Goal: Information Seeking & Learning: Learn about a topic

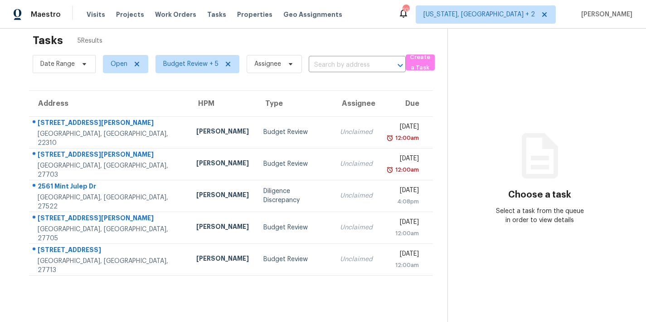
scroll to position [15, 0]
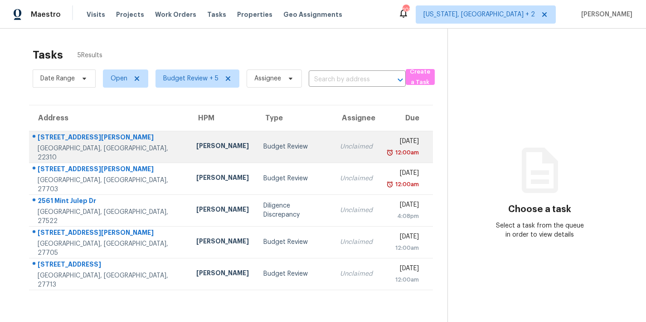
click at [256, 151] on td "Budget Review" at bounding box center [294, 147] width 77 height 32
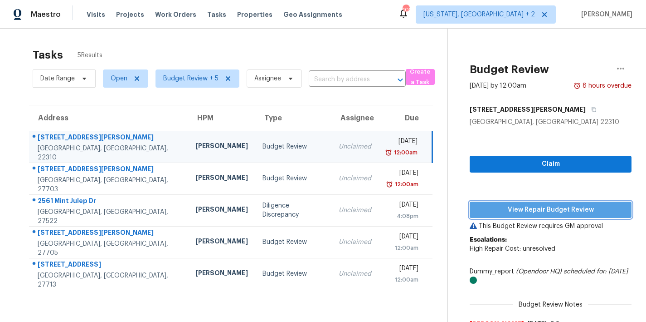
click at [556, 212] on span "View Repair Budget Review" at bounding box center [550, 209] width 147 height 11
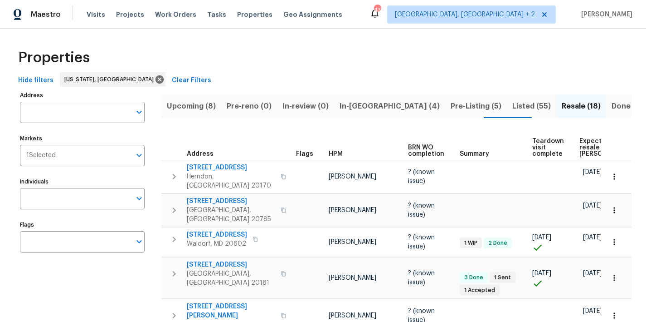
click at [194, 52] on div "Properties" at bounding box center [323, 57] width 617 height 29
click at [356, 111] on span "In-reno (4)" at bounding box center [390, 106] width 100 height 13
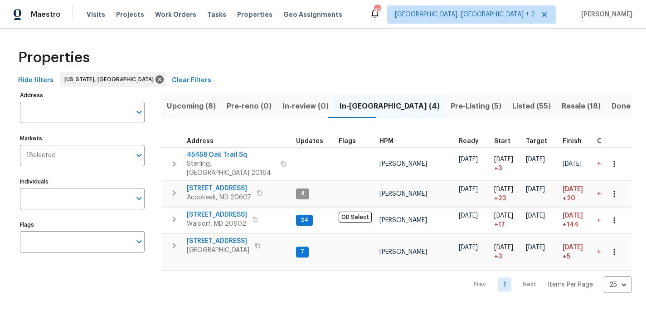
click at [190, 109] on span "Upcoming (8)" at bounding box center [191, 106] width 49 height 13
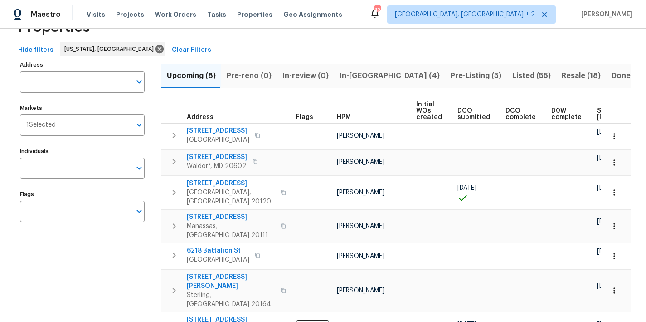
scroll to position [29, 0]
click at [512, 80] on span "Listed (55)" at bounding box center [531, 76] width 39 height 13
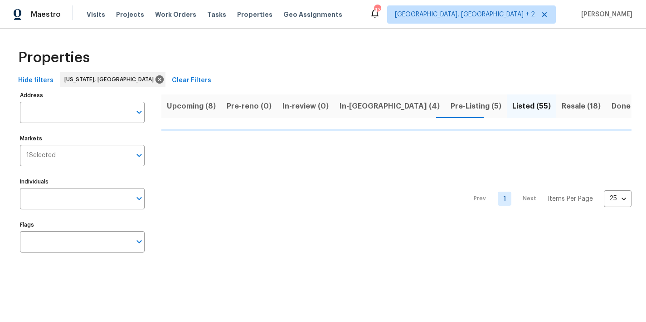
click at [460, 50] on div "Properties" at bounding box center [323, 57] width 617 height 29
click at [419, 16] on div "Maestro Visits Projects Work Orders Tasks Properties Geo Assignments 43 Charles…" at bounding box center [323, 14] width 646 height 29
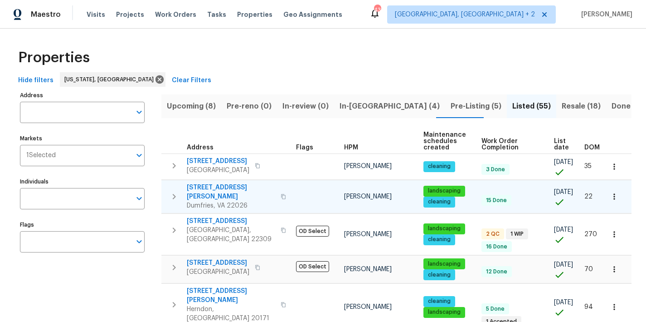
scroll to position [0, 18]
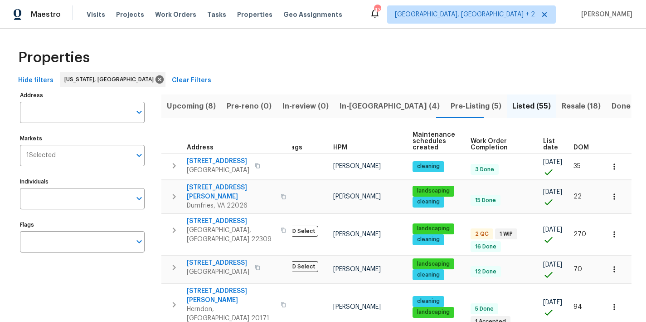
click at [574, 147] on span "DOM" at bounding box center [581, 147] width 15 height 6
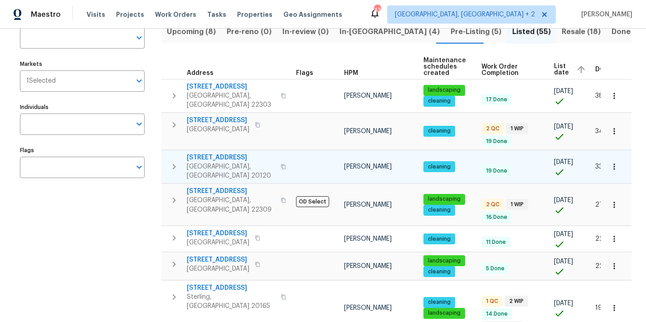
scroll to position [0, 34]
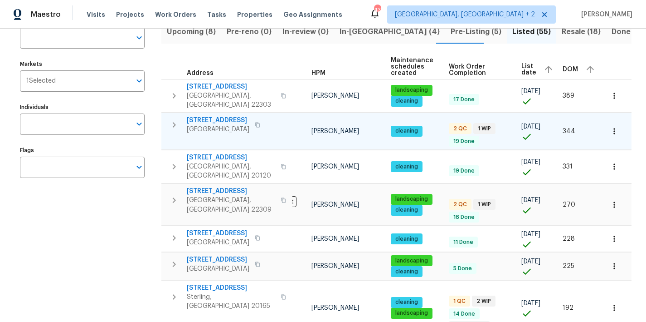
click at [171, 119] on icon "button" at bounding box center [174, 124] width 11 height 11
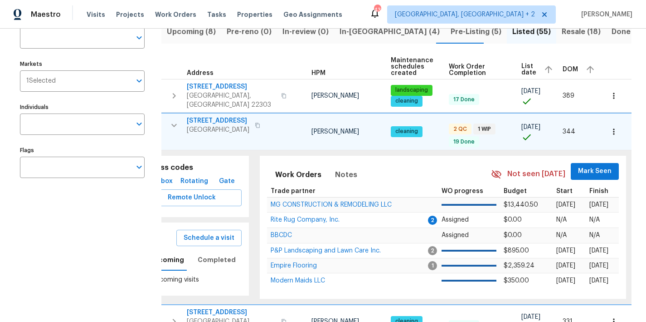
click at [227, 116] on span "10388 Hampshire Green Ave" at bounding box center [218, 120] width 63 height 9
click at [174, 122] on icon "button" at bounding box center [174, 125] width 11 height 11
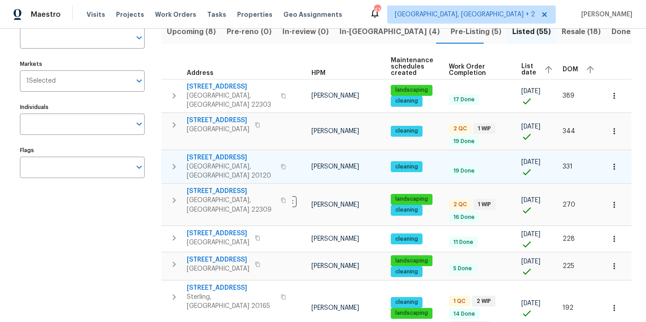
click at [172, 161] on icon "button" at bounding box center [174, 166] width 11 height 11
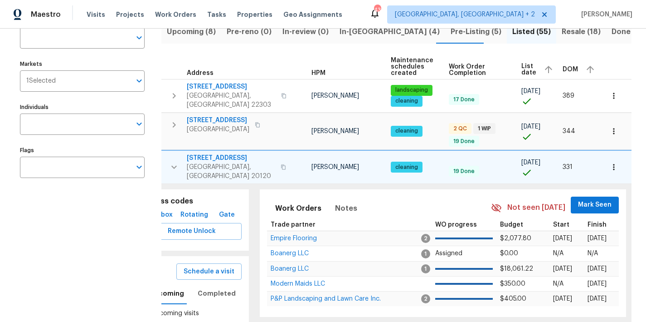
scroll to position [152, 0]
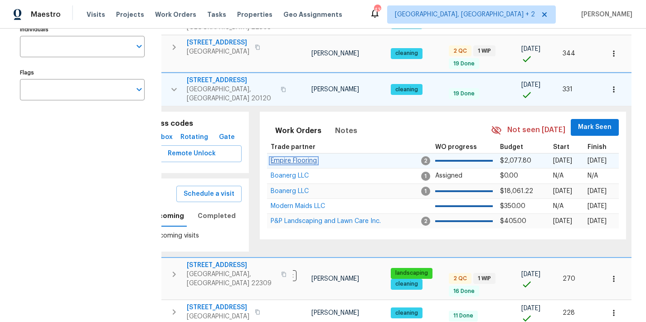
click at [300, 157] on span "Empire Flooring" at bounding box center [294, 160] width 46 height 6
click at [213, 76] on span "14849 Leicester Ct" at bounding box center [231, 80] width 88 height 9
click at [168, 79] on button "button" at bounding box center [174, 89] width 18 height 27
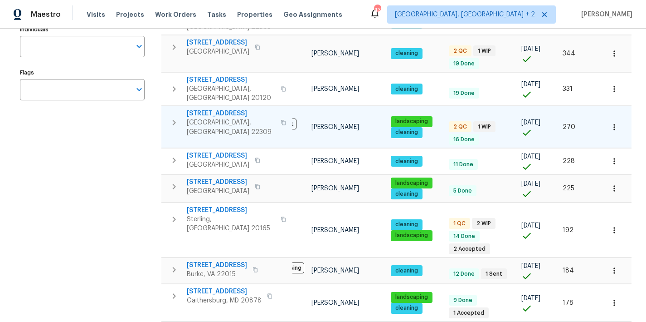
click at [175, 117] on icon "button" at bounding box center [174, 122] width 11 height 11
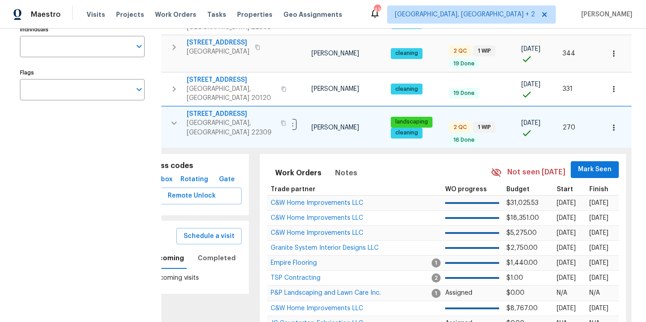
click at [209, 109] on span "8413 Wagon Wheel Rd" at bounding box center [231, 113] width 88 height 9
click at [172, 117] on icon "button" at bounding box center [174, 122] width 11 height 11
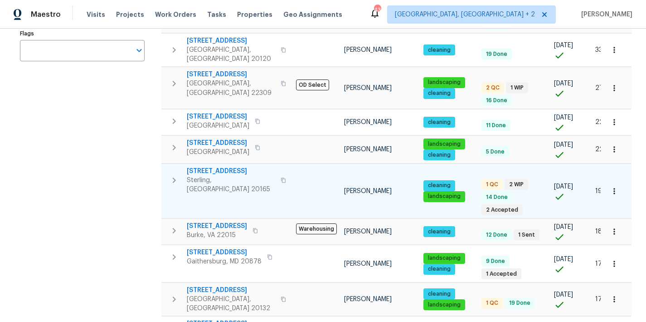
scroll to position [190, 0]
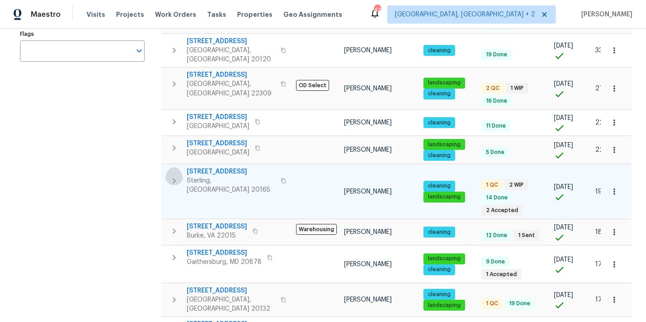
click at [173, 175] on icon "button" at bounding box center [174, 180] width 11 height 11
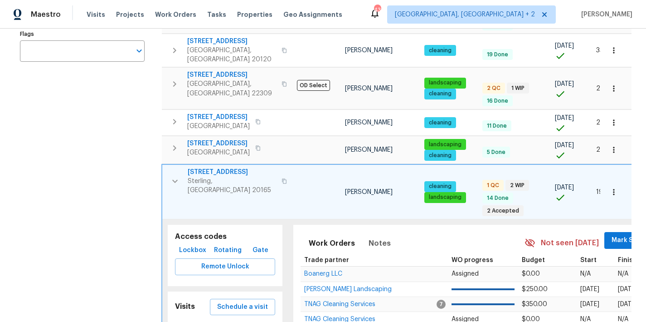
click at [166, 165] on td "20687 Smithfield Ct Sterling, VA 20165" at bounding box center [227, 181] width 131 height 33
click at [170, 176] on icon "button" at bounding box center [175, 181] width 11 height 11
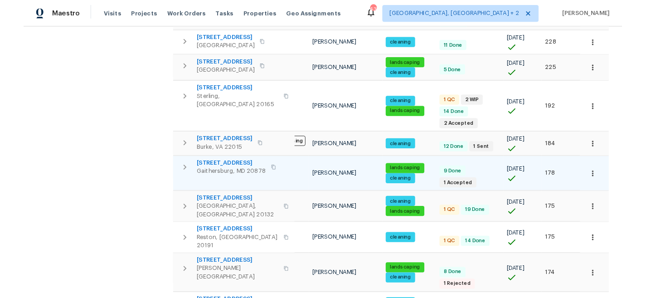
scroll to position [227, 0]
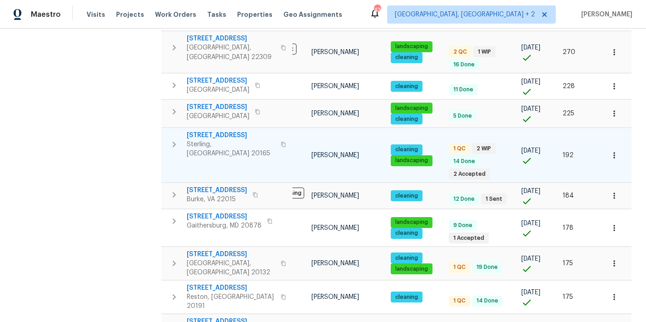
click at [202, 131] on span "20687 Smithfield Ct" at bounding box center [231, 135] width 88 height 9
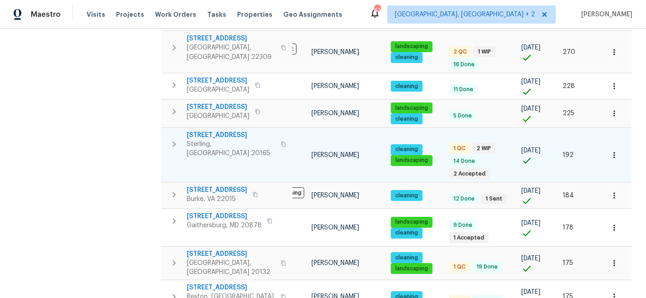
scroll to position [0, 27]
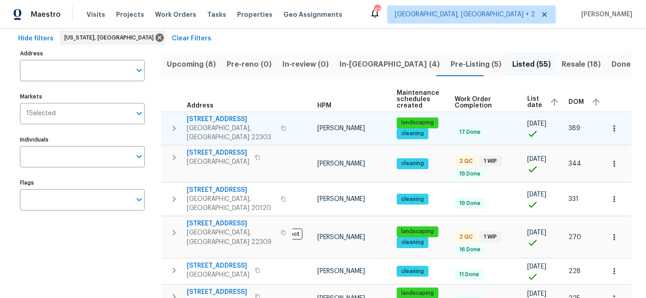
scroll to position [26, 0]
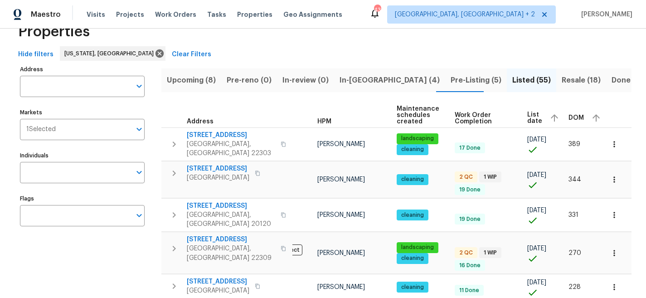
click at [171, 74] on span "Upcoming (8)" at bounding box center [191, 80] width 49 height 13
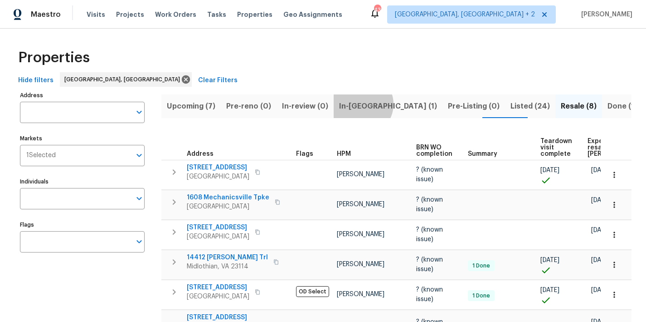
click at [356, 104] on span "In-reno (1)" at bounding box center [388, 106] width 98 height 13
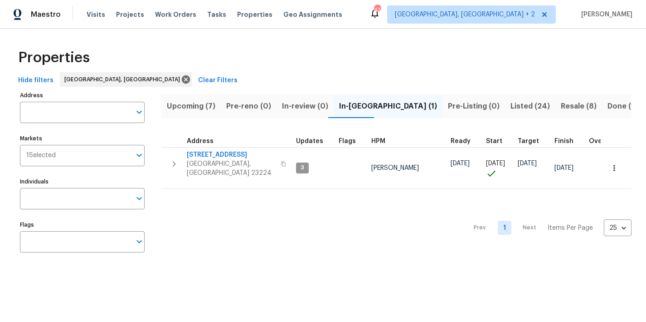
click at [210, 107] on span "Upcoming (7)" at bounding box center [191, 106] width 49 height 13
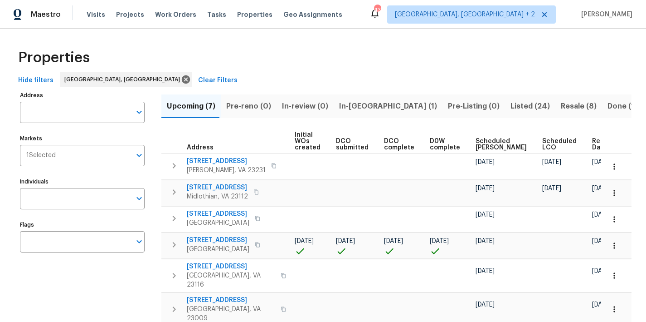
click at [275, 58] on div "Properties" at bounding box center [323, 57] width 617 height 29
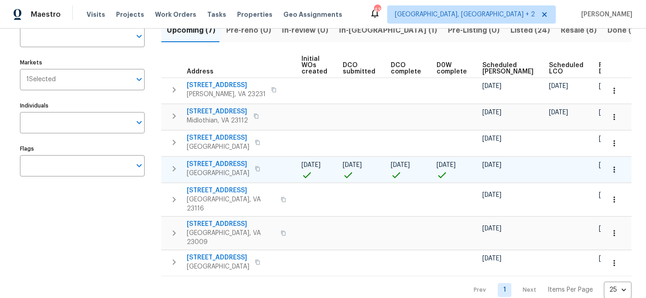
scroll to position [62, 0]
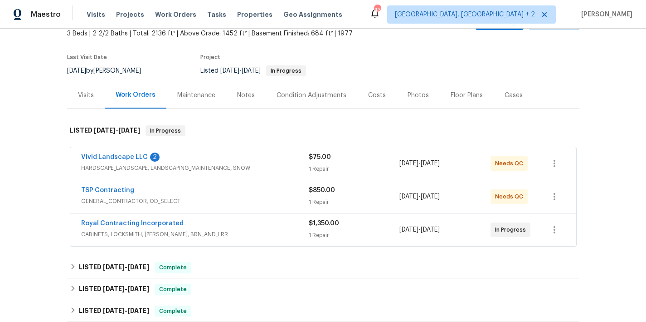
scroll to position [86, 0]
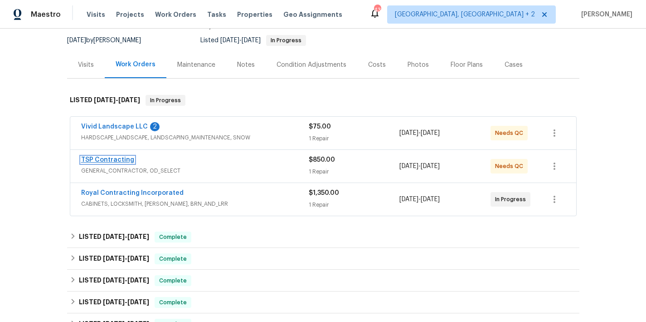
click at [104, 161] on link "TSP Contracting" at bounding box center [107, 159] width 53 height 6
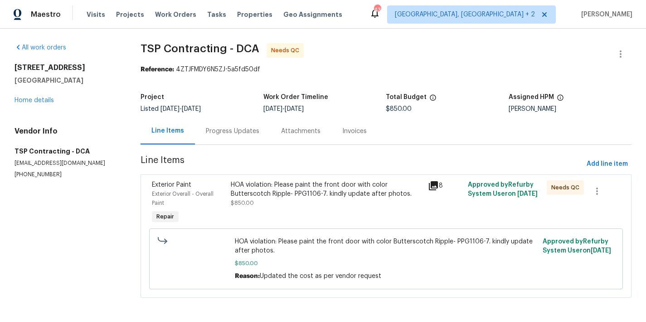
click at [361, 190] on div "HOA violation: Please paint the front door with color Butterscotch Ripple- PPG1…" at bounding box center [327, 189] width 192 height 18
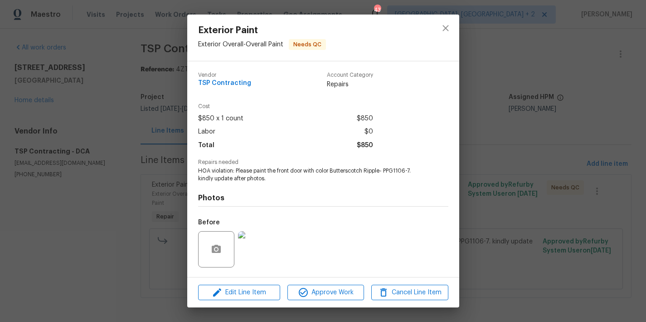
scroll to position [59, 0]
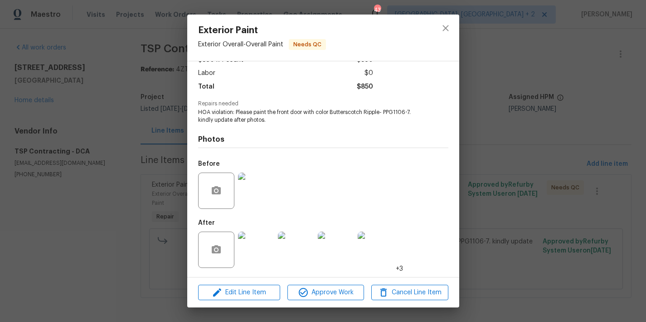
click at [263, 250] on img at bounding box center [256, 249] width 36 height 36
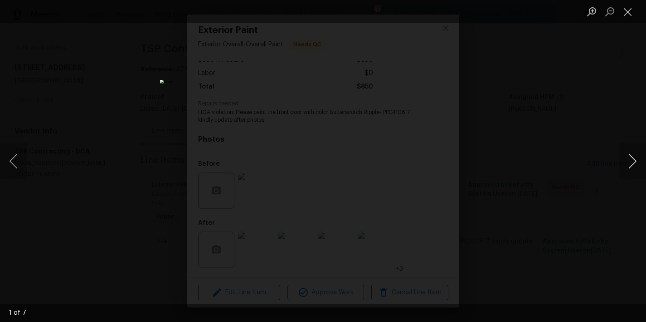
click at [635, 162] on button "Next image" at bounding box center [632, 161] width 27 height 36
click at [635, 163] on button "Next image" at bounding box center [632, 161] width 27 height 36
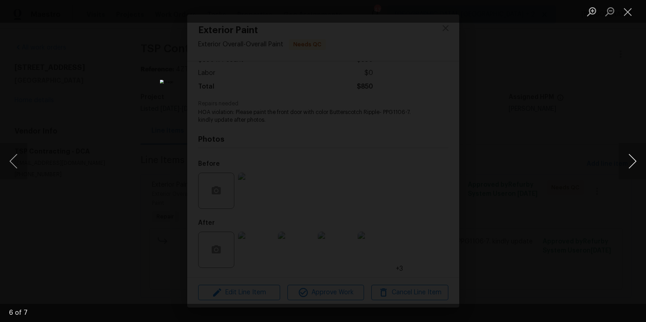
click at [635, 163] on button "Next image" at bounding box center [632, 161] width 27 height 36
click at [633, 18] on button "Close lightbox" at bounding box center [628, 12] width 18 height 16
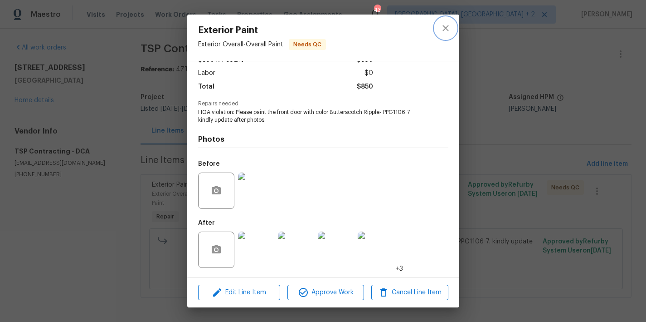
click at [448, 33] on icon "close" at bounding box center [445, 28] width 11 height 11
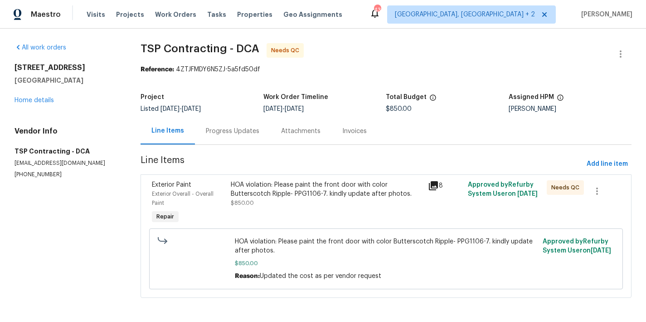
click at [42, 96] on div "10388 Hampshire Green Ave Fairfax, VA 22032 Home details" at bounding box center [67, 84] width 104 height 42
click at [40, 101] on link "Home details" at bounding box center [34, 100] width 39 height 6
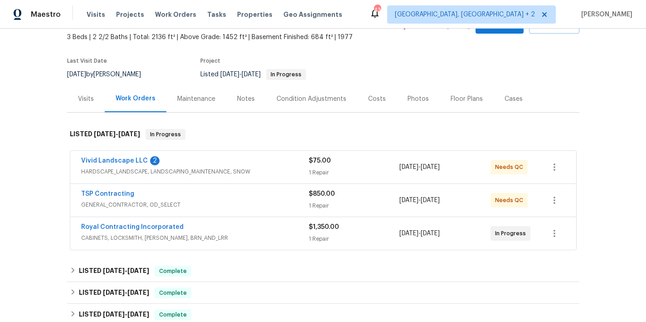
scroll to position [76, 0]
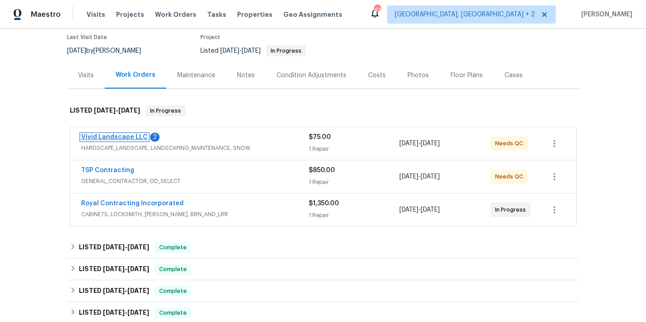
click at [102, 137] on link "Vivid Landscape LLC" at bounding box center [114, 137] width 67 height 6
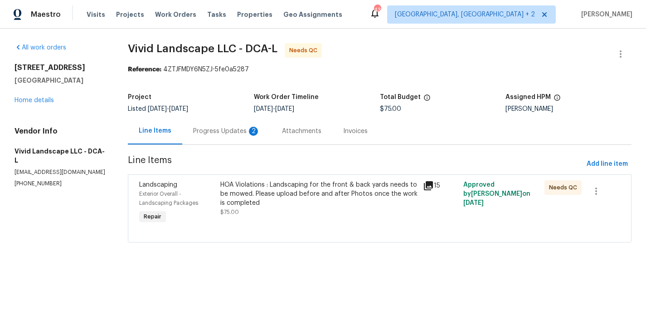
click at [280, 201] on div "HOA Violations : Landscaping for the front & back yards needs to be mowed. Plea…" at bounding box center [318, 193] width 197 height 27
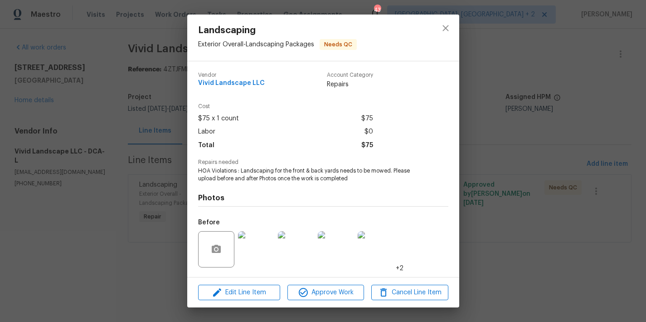
click at [71, 137] on div "Landscaping Exterior Overall - Landscaping Packages Needs QC Vendor Vivid Lands…" at bounding box center [323, 161] width 646 height 322
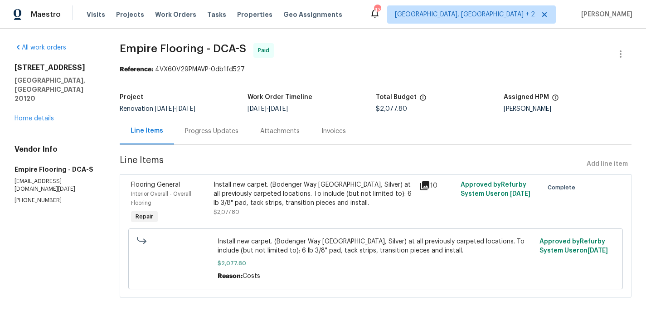
click at [32, 104] on div "All work orders [STREET_ADDRESS] Home details Vendor Info Empire Flooring - DCA…" at bounding box center [56, 123] width 83 height 161
click at [41, 93] on div "[STREET_ADDRESS] Home details" at bounding box center [56, 93] width 83 height 60
click at [37, 115] on link "Home details" at bounding box center [34, 118] width 39 height 6
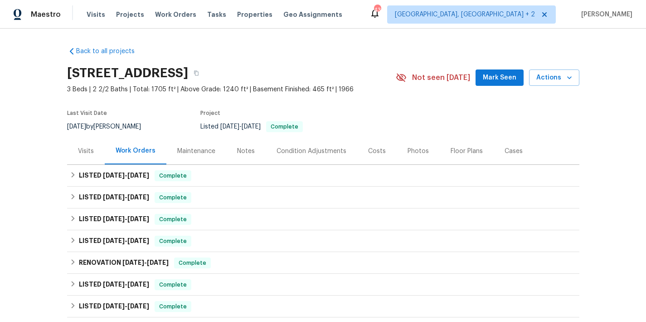
click at [70, 151] on div "Visits" at bounding box center [86, 150] width 38 height 27
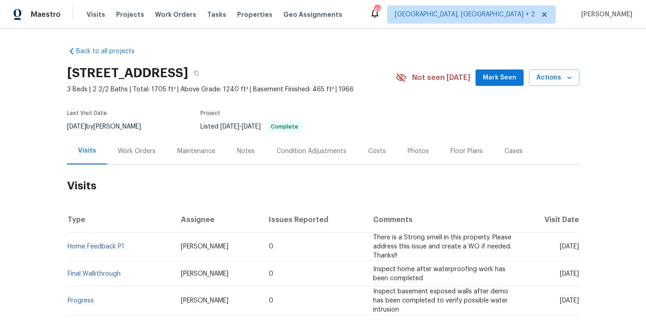
click at [243, 153] on div "Notes" at bounding box center [246, 150] width 18 height 9
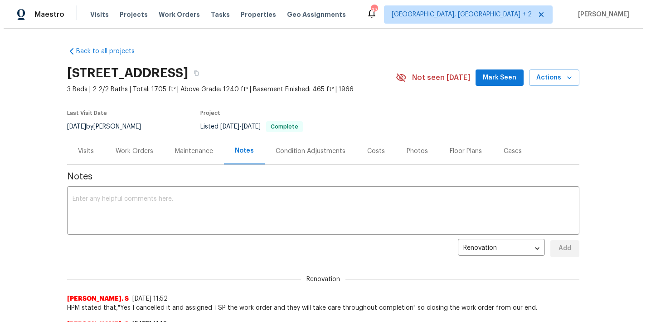
scroll to position [78, 0]
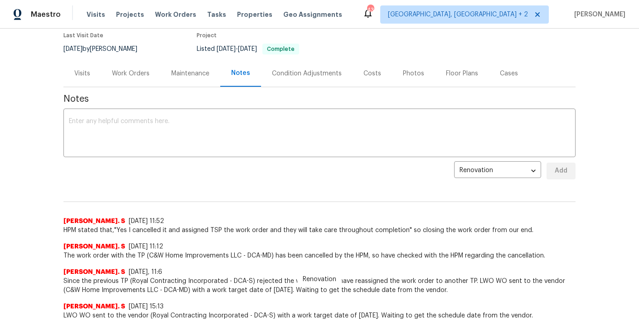
click at [83, 74] on div "Visits" at bounding box center [82, 73] width 16 height 9
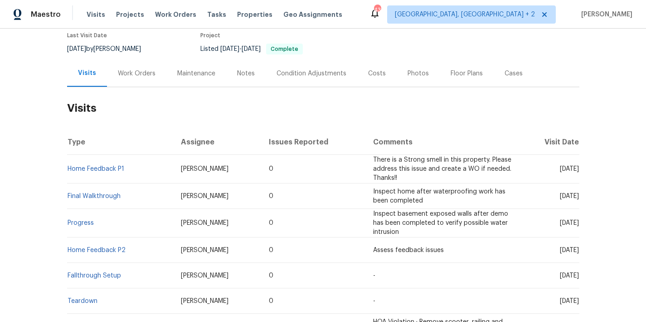
click at [132, 73] on div "Work Orders" at bounding box center [137, 73] width 38 height 9
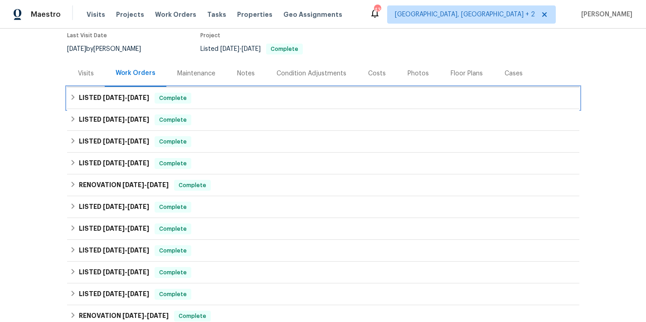
click at [71, 96] on icon at bounding box center [72, 96] width 3 height 5
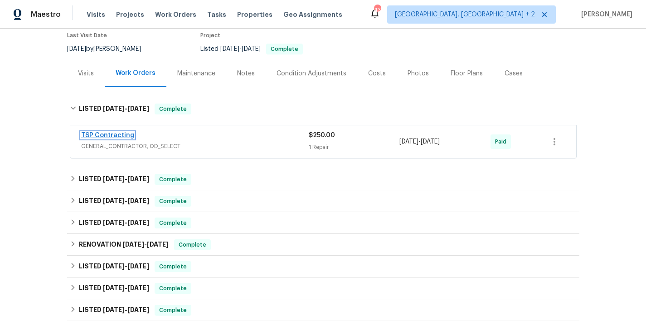
click at [95, 137] on link "TSP Contracting" at bounding box center [107, 135] width 53 height 6
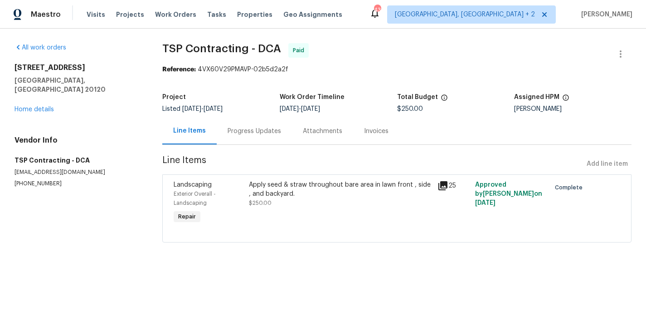
click at [325, 190] on div "Apply seed & straw throughout bare area in lawn front , side , and backyard." at bounding box center [340, 189] width 183 height 18
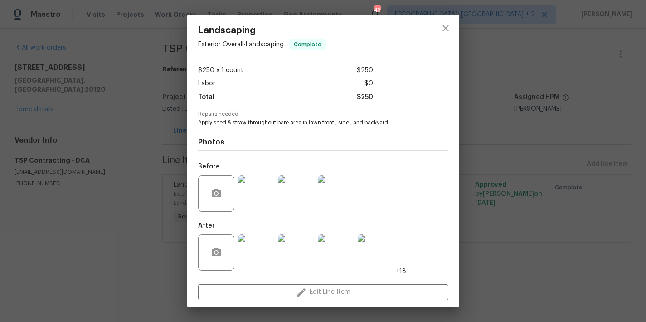
scroll to position [51, 0]
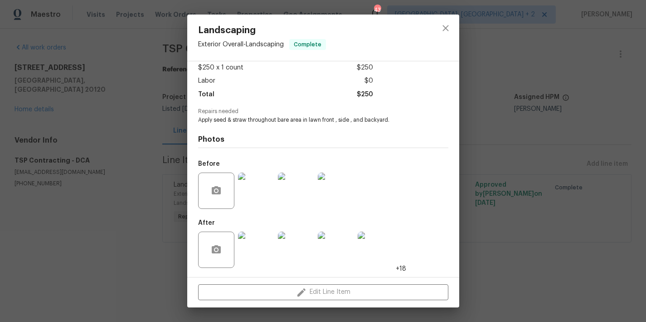
click at [249, 249] on img at bounding box center [256, 249] width 36 height 36
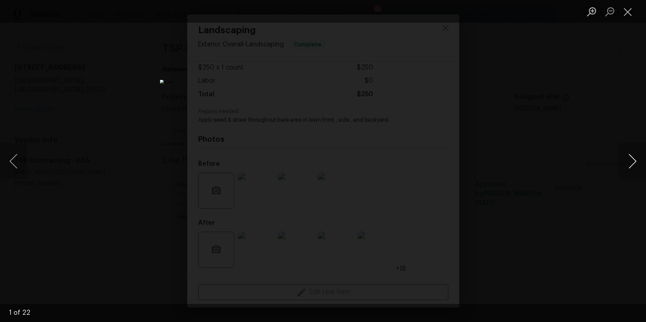
click at [631, 162] on button "Next image" at bounding box center [632, 161] width 27 height 36
click at [629, 14] on button "Close lightbox" at bounding box center [628, 12] width 18 height 16
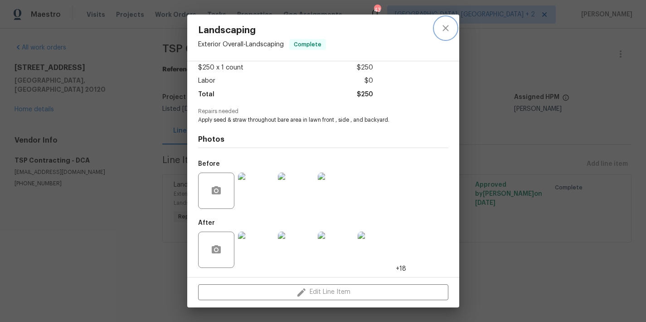
click at [444, 29] on icon "close" at bounding box center [446, 28] width 6 height 6
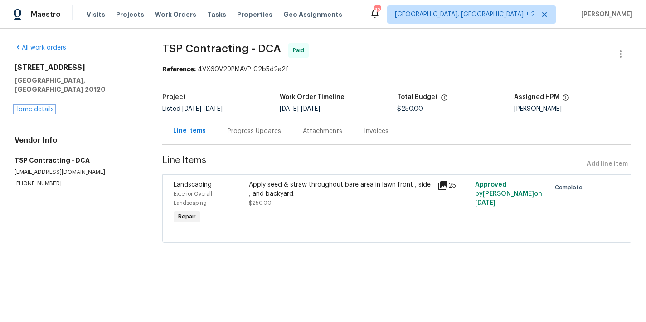
click at [37, 106] on link "Home details" at bounding box center [34, 109] width 39 height 6
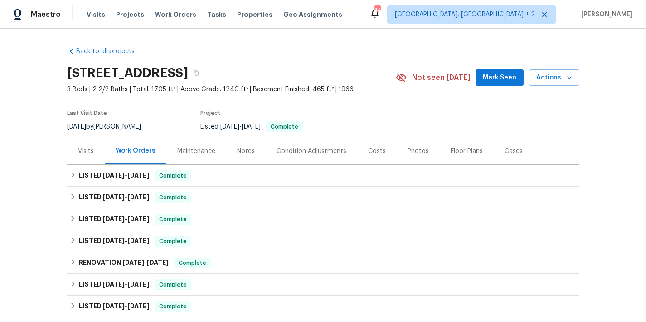
click at [410, 156] on div "Photos" at bounding box center [418, 150] width 43 height 27
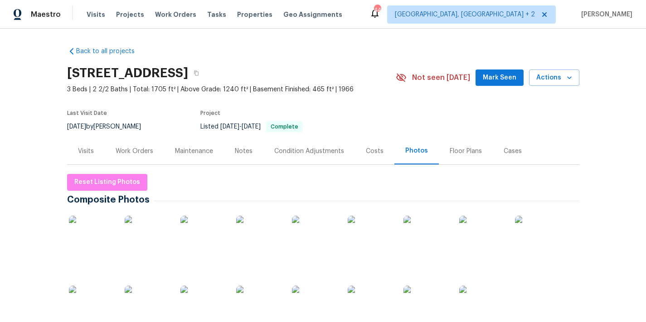
scroll to position [77, 0]
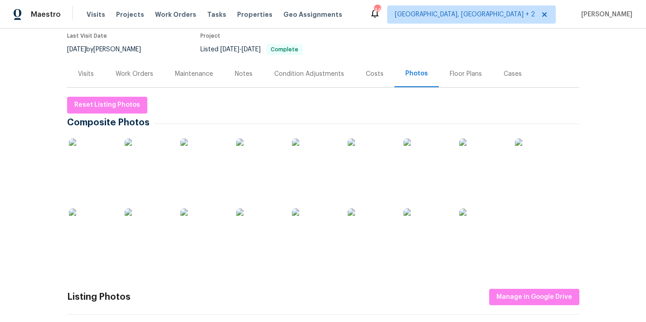
click at [99, 161] on img at bounding box center [91, 160] width 45 height 45
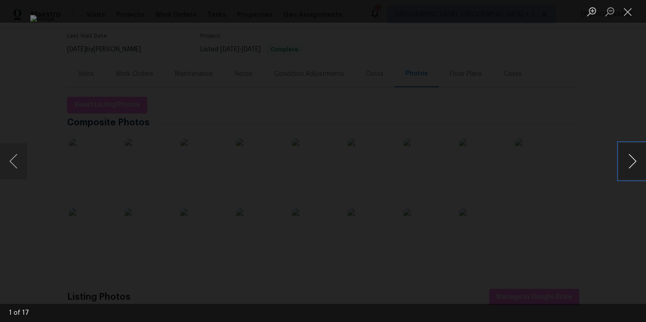
click at [635, 166] on button "Next image" at bounding box center [632, 161] width 27 height 36
click at [631, 163] on button "Next image" at bounding box center [632, 161] width 27 height 36
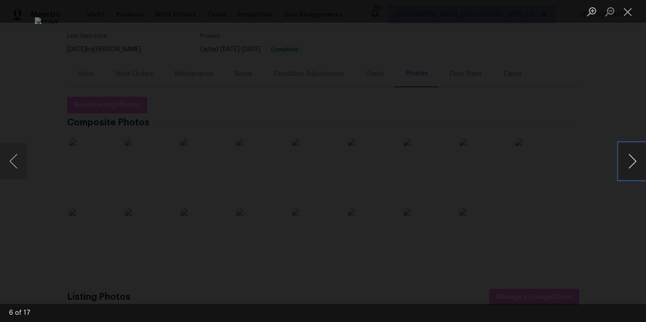
click at [631, 163] on button "Next image" at bounding box center [632, 161] width 27 height 36
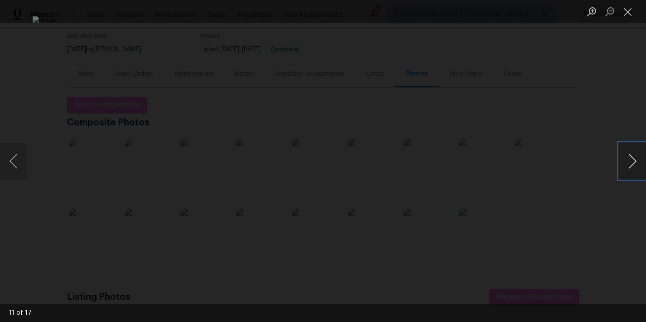
click at [630, 163] on button "Next image" at bounding box center [632, 161] width 27 height 36
click at [631, 10] on button "Close lightbox" at bounding box center [628, 12] width 18 height 16
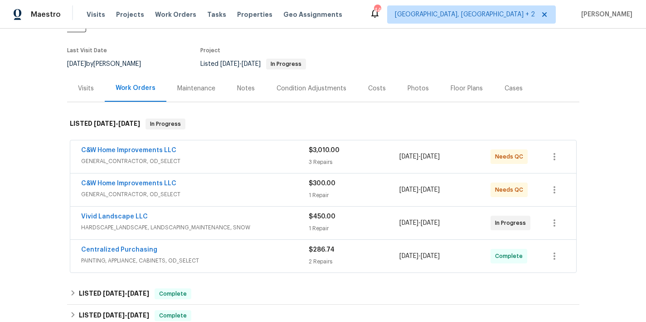
scroll to position [72, 0]
click at [139, 146] on link "C&W Home Improvements LLC" at bounding box center [128, 149] width 95 height 6
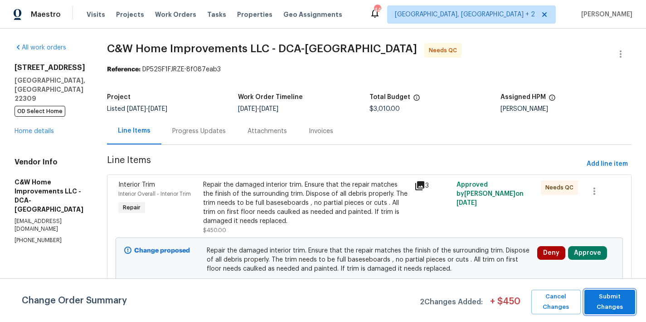
click at [611, 298] on span "Submit Changes" at bounding box center [610, 301] width 42 height 21
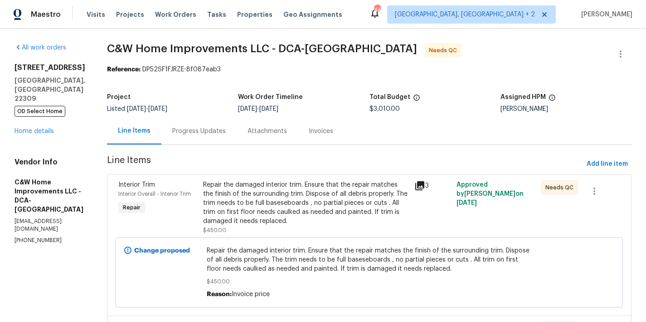
click at [59, 135] on div "All work orders [STREET_ADDRESS] OD Select Home Home details Vendor Info C&W Ho…" at bounding box center [50, 143] width 71 height 201
click at [41, 128] on link "Home details" at bounding box center [34, 131] width 39 height 6
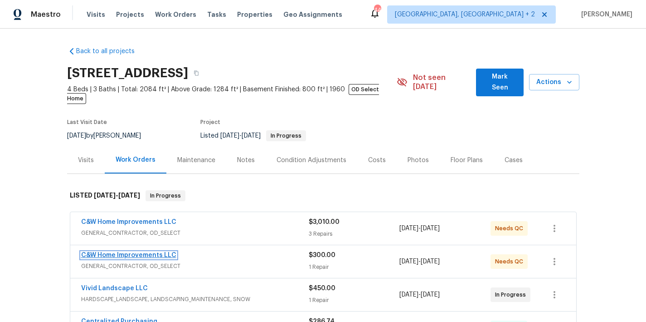
click at [142, 252] on link "C&W Home Improvements LLC" at bounding box center [128, 255] width 95 height 6
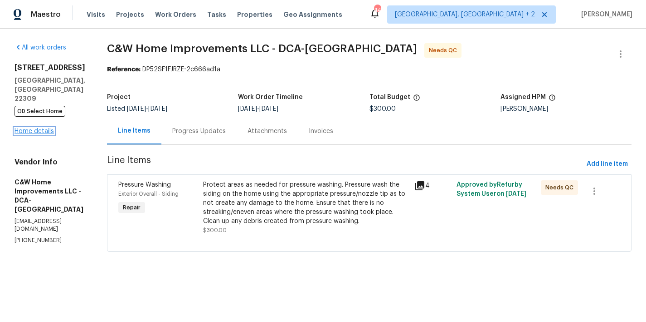
click at [44, 128] on link "Home details" at bounding box center [34, 131] width 39 height 6
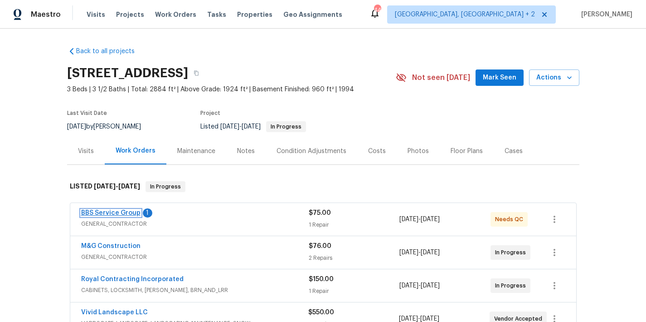
click at [114, 212] on link "BBS Service Group" at bounding box center [110, 213] width 59 height 6
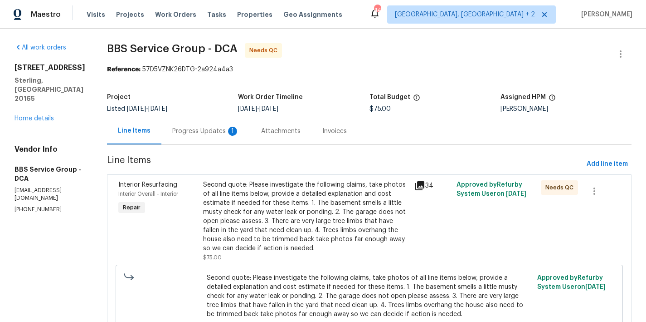
click at [185, 135] on div "Progress Updates 1" at bounding box center [205, 131] width 67 height 9
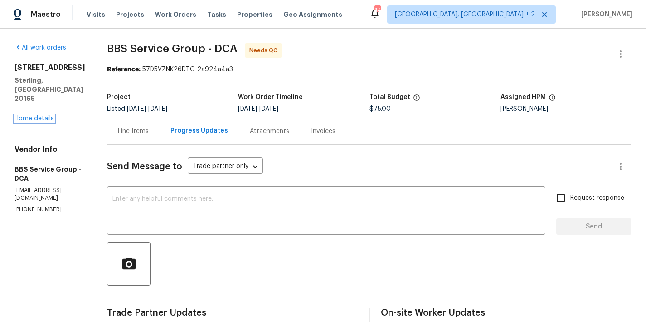
click at [30, 115] on link "Home details" at bounding box center [34, 118] width 39 height 6
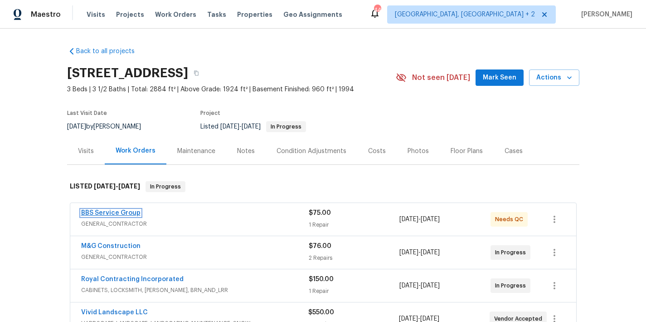
click at [124, 215] on link "BBS Service Group" at bounding box center [110, 213] width 59 height 6
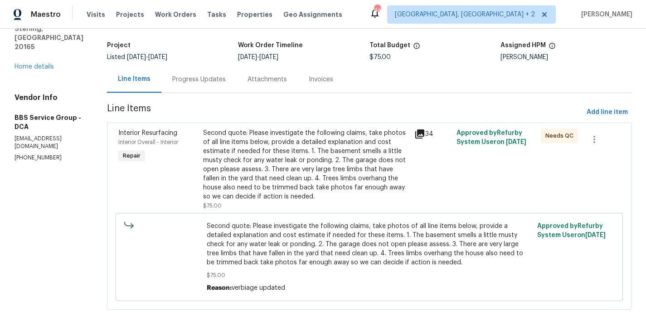
scroll to position [72, 0]
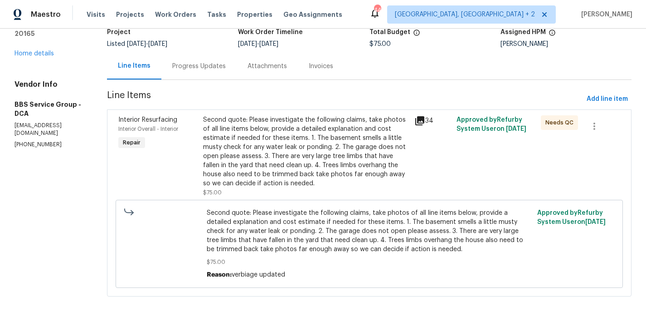
click at [258, 142] on div "Second quote: Please investigate the following claims, take photos of all line …" at bounding box center [306, 151] width 206 height 73
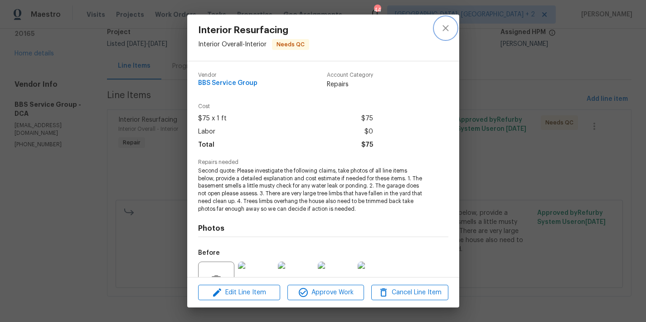
click at [446, 30] on icon "close" at bounding box center [445, 28] width 11 height 11
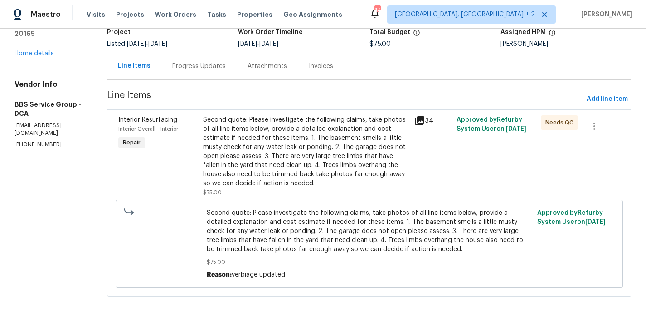
click at [186, 62] on div "Progress Updates" at bounding box center [199, 66] width 54 height 9
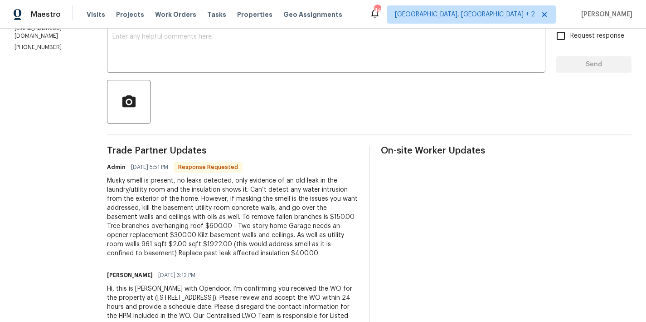
scroll to position [202, 0]
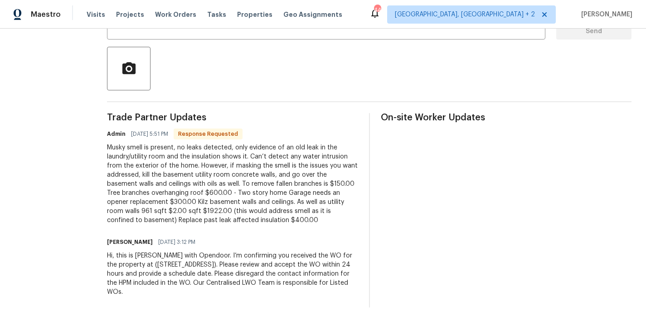
click at [171, 170] on div "Musky smell is present, no leaks detected, only evidence of an old leak in the …" at bounding box center [232, 184] width 251 height 82
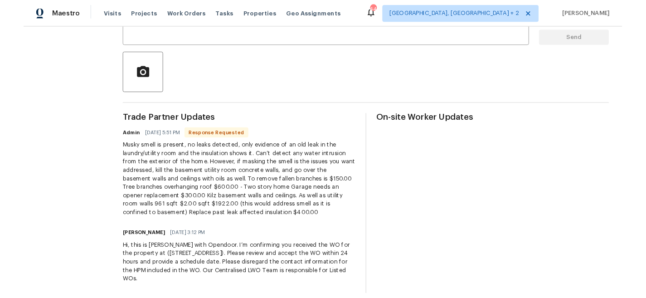
scroll to position [0, 0]
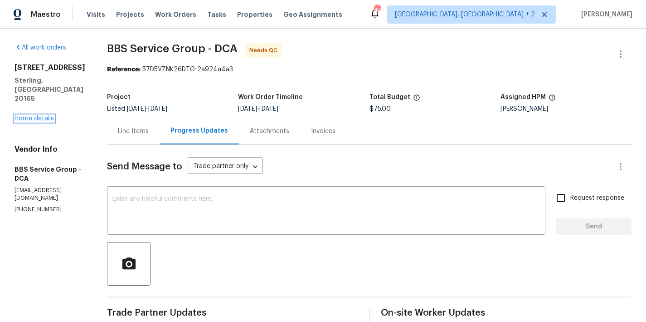
click at [45, 115] on link "Home details" at bounding box center [34, 118] width 39 height 6
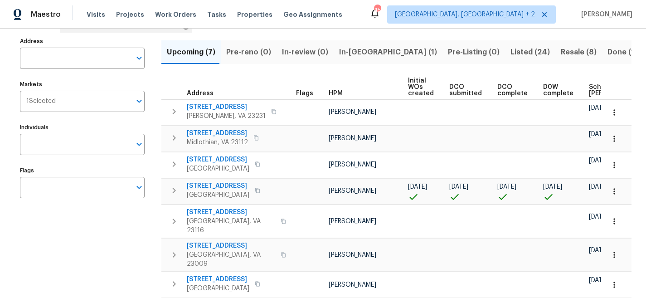
scroll to position [62, 0]
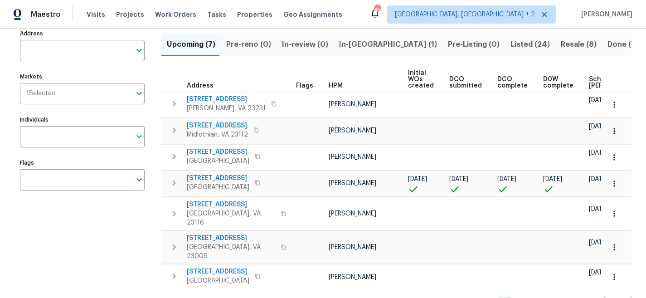
click at [354, 45] on span "In-[GEOGRAPHIC_DATA] (1)" at bounding box center [388, 44] width 98 height 13
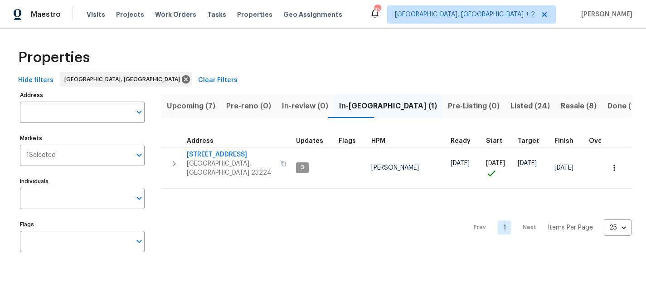
click at [185, 107] on span "Upcoming (7)" at bounding box center [191, 106] width 49 height 13
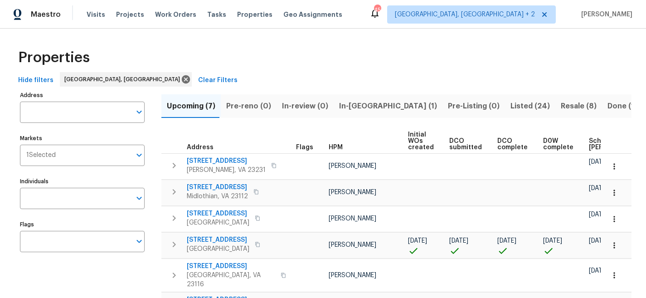
click at [227, 47] on div "Properties" at bounding box center [323, 57] width 617 height 29
click at [362, 106] on span "In-[GEOGRAPHIC_DATA] (1)" at bounding box center [388, 106] width 98 height 13
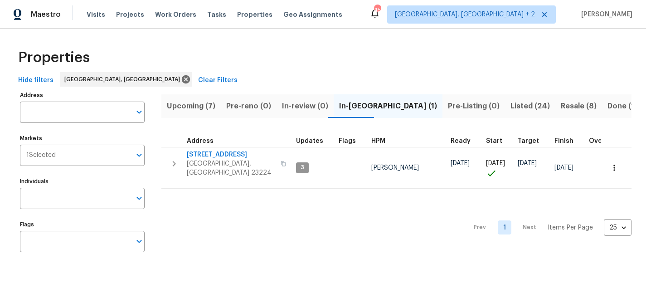
click at [358, 78] on div "Hide filters [GEOGRAPHIC_DATA], [GEOGRAPHIC_DATA] Clear Filters" at bounding box center [323, 80] width 617 height 17
click at [85, 109] on input "Address" at bounding box center [75, 112] width 111 height 21
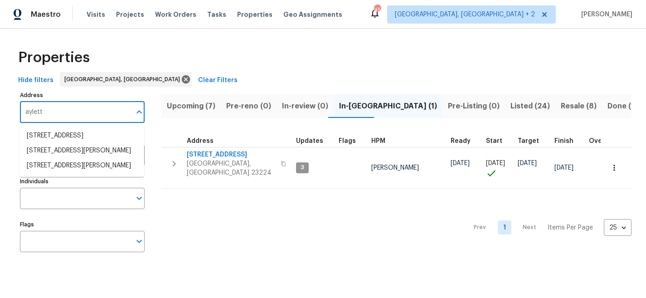
type input "aylett"
click at [194, 107] on span "Upcoming (7)" at bounding box center [191, 106] width 49 height 13
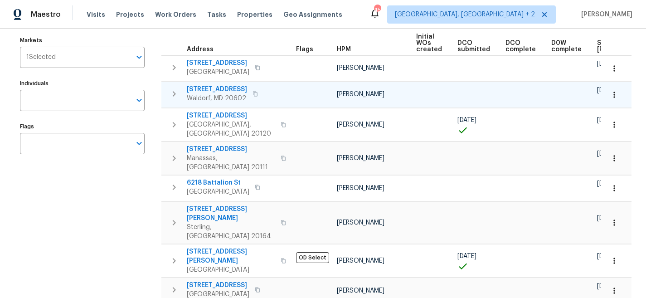
scroll to position [27, 0]
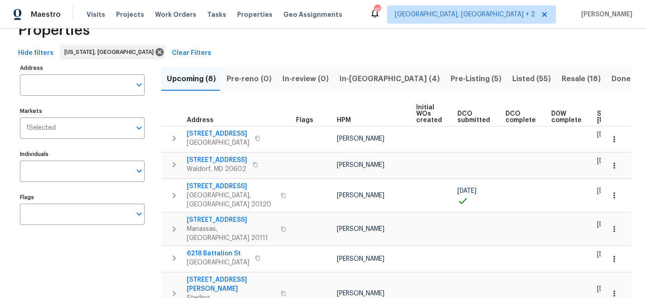
click at [347, 78] on span "In-[GEOGRAPHIC_DATA] (4)" at bounding box center [390, 79] width 100 height 13
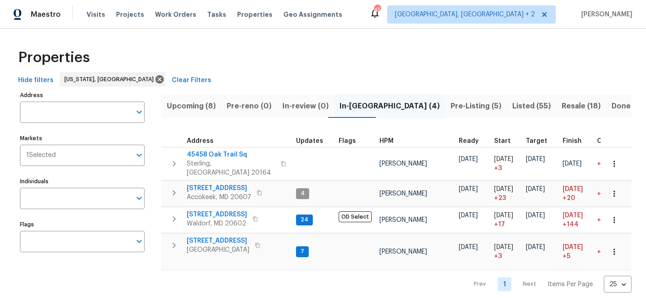
click at [243, 47] on div "Properties" at bounding box center [323, 57] width 617 height 29
click at [209, 103] on span "Upcoming (8)" at bounding box center [191, 106] width 49 height 13
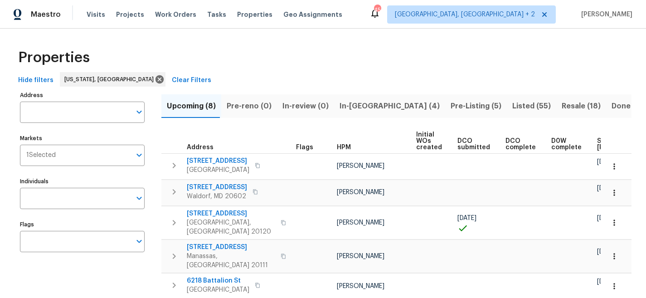
click at [378, 47] on div "Properties" at bounding box center [323, 57] width 617 height 29
click at [512, 108] on span "Listed (55)" at bounding box center [531, 106] width 39 height 13
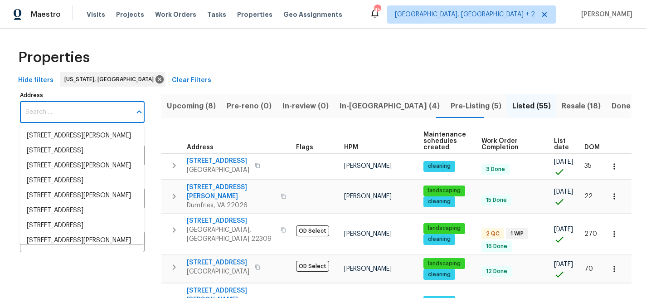
click at [59, 121] on input "Address" at bounding box center [75, 112] width 111 height 21
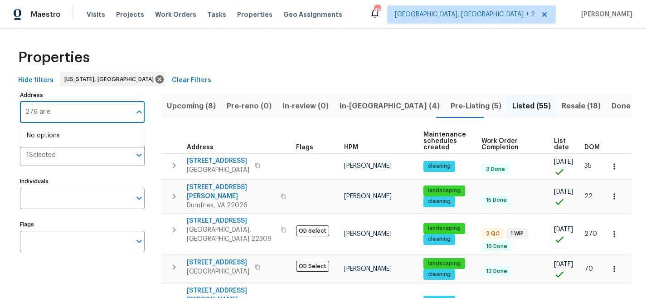
type input "276 ariel"
click at [91, 137] on li "276 Ariel Dr NE Leesburg VA 20176" at bounding box center [82, 135] width 125 height 15
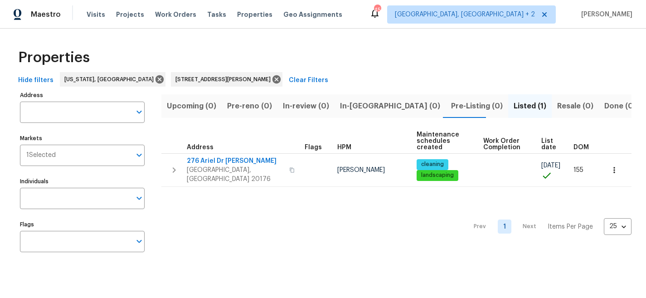
type input "276 Ariel Dr NE Leesburg VA 20176"
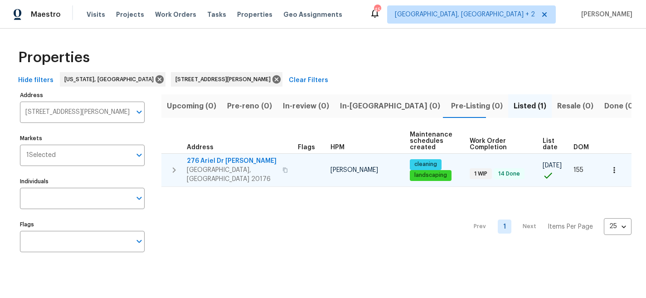
click at [174, 166] on icon "button" at bounding box center [174, 170] width 11 height 11
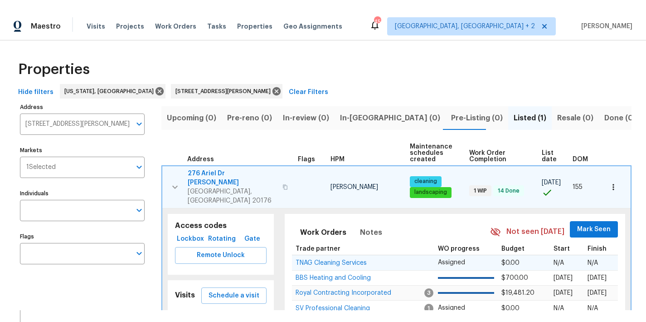
scroll to position [55, 0]
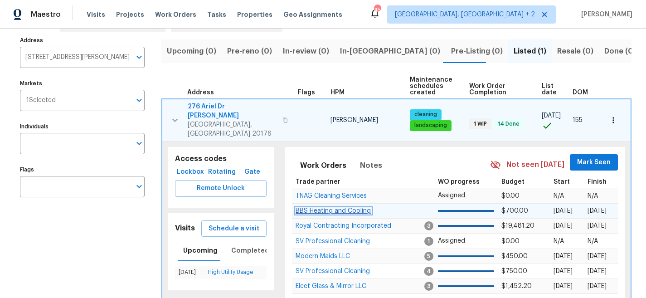
click at [307, 208] on span "BBS Heating and Cooling" at bounding box center [333, 211] width 75 height 6
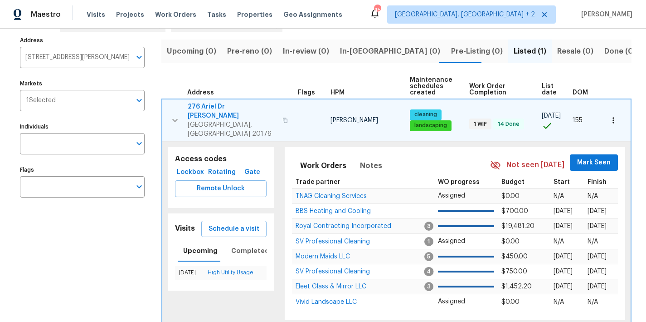
click at [171, 115] on icon "button" at bounding box center [175, 120] width 11 height 11
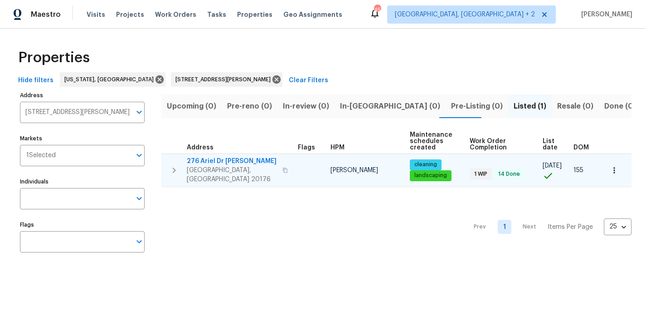
scroll to position [0, 0]
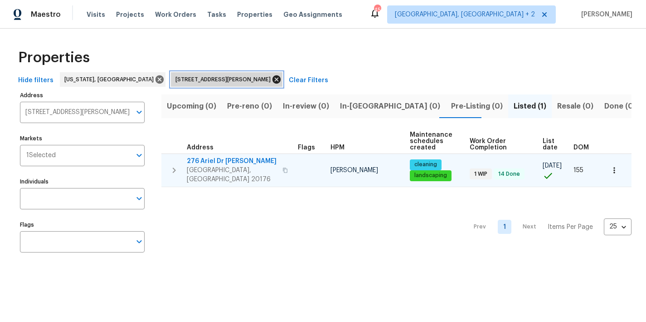
click at [273, 82] on icon at bounding box center [277, 79] width 8 height 8
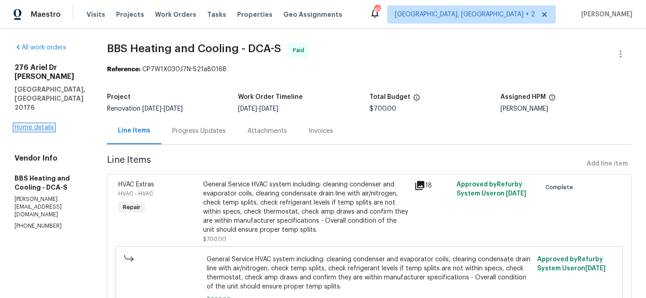
click at [43, 124] on link "Home details" at bounding box center [34, 127] width 39 height 6
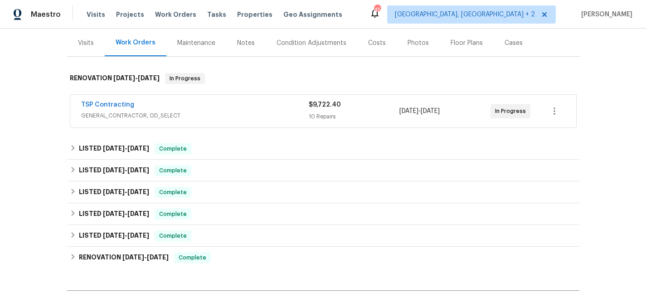
scroll to position [107, 0]
click at [98, 106] on link "TSP Contracting" at bounding box center [107, 105] width 53 height 6
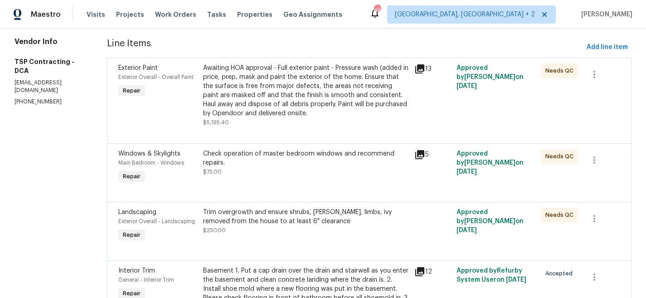
scroll to position [120, 0]
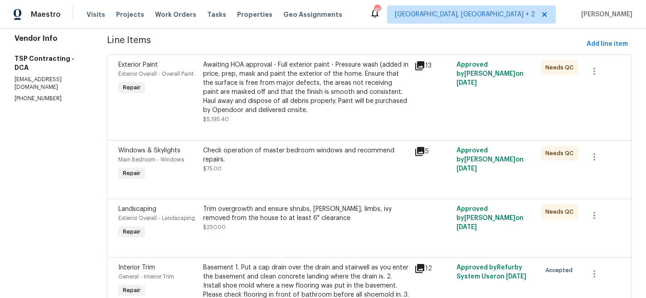
click at [260, 77] on div "Awaiting HOA approval - Full exterior paint - Pressure wash (added in price, pr…" at bounding box center [306, 87] width 206 height 54
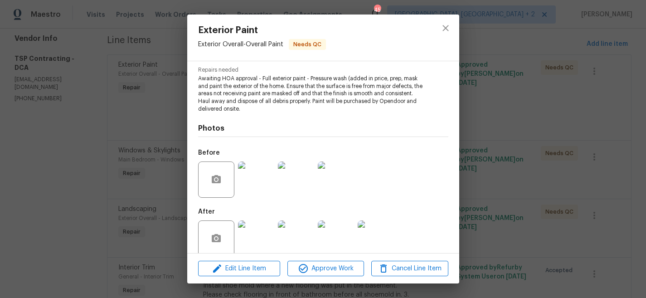
scroll to position [94, 0]
click at [287, 234] on img at bounding box center [296, 237] width 36 height 36
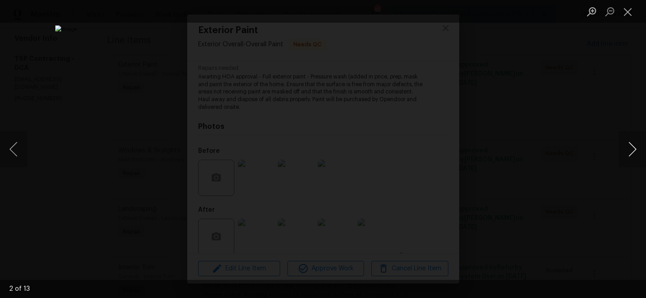
click at [630, 149] on button "Next image" at bounding box center [632, 149] width 27 height 36
click at [629, 11] on button "Close lightbox" at bounding box center [628, 12] width 18 height 16
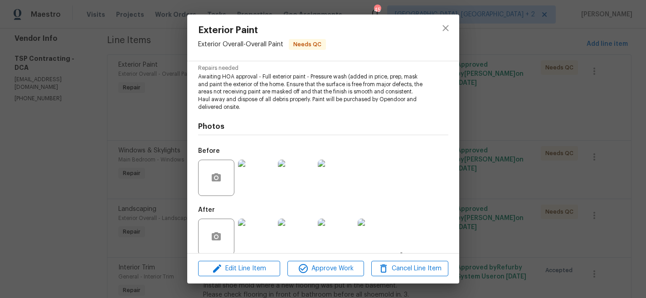
click at [167, 124] on div "Exterior Paint Exterior Overall - Overall Paint Needs QC Vendor TSP Contracting…" at bounding box center [323, 149] width 646 height 298
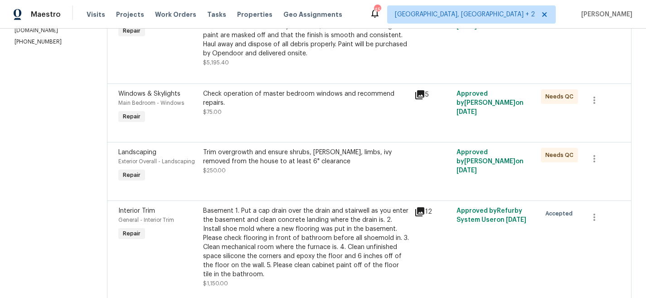
scroll to position [248, 0]
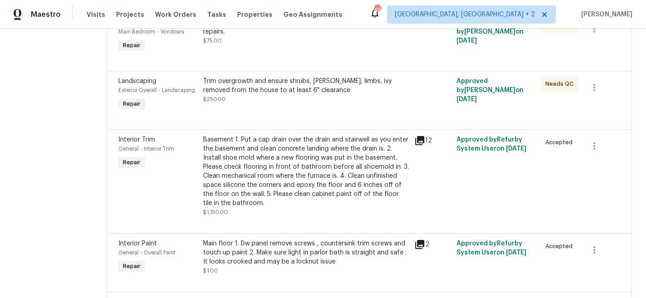
click at [256, 166] on div "Basement 1. Put a cap drain over the drain and stairwell as you enter the basem…" at bounding box center [306, 171] width 206 height 73
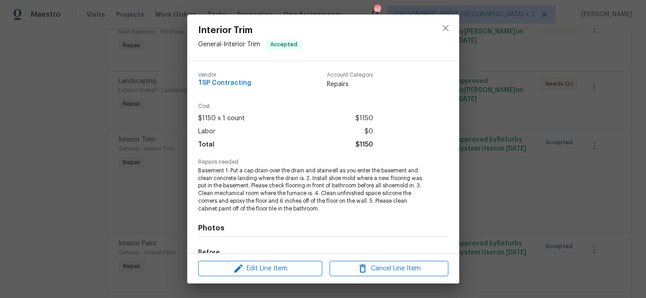
scroll to position [112, 0]
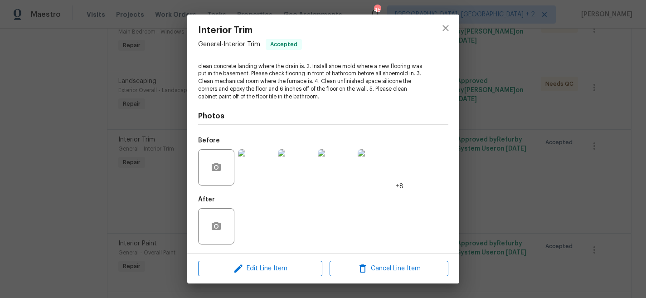
click at [266, 233] on div "After" at bounding box center [323, 220] width 250 height 59
click at [446, 29] on icon "close" at bounding box center [446, 28] width 6 height 6
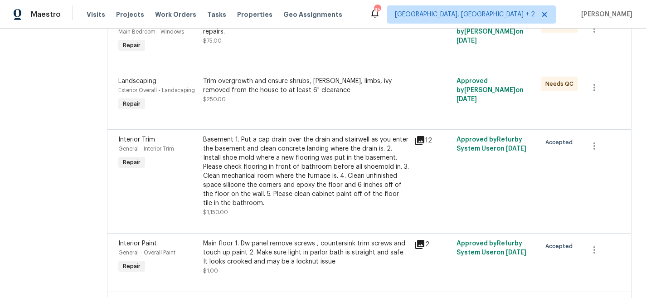
click at [278, 150] on div "Basement 1. Put a cap drain over the drain and stairwell as you enter the basem…" at bounding box center [306, 171] width 206 height 73
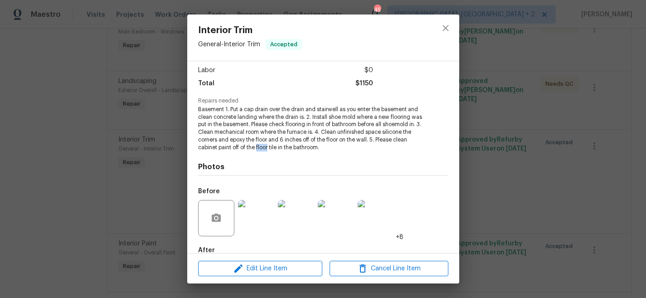
scroll to position [62, 0]
click at [252, 211] on img at bounding box center [256, 217] width 36 height 36
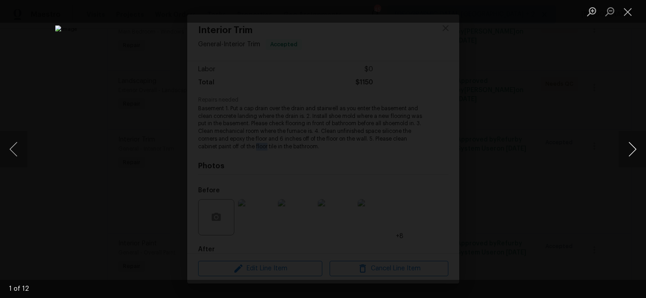
click at [638, 148] on button "Next image" at bounding box center [632, 149] width 27 height 36
click at [634, 149] on button "Next image" at bounding box center [632, 149] width 27 height 36
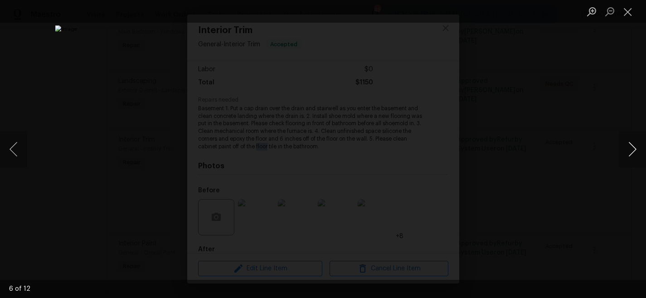
click at [634, 149] on button "Next image" at bounding box center [632, 149] width 27 height 36
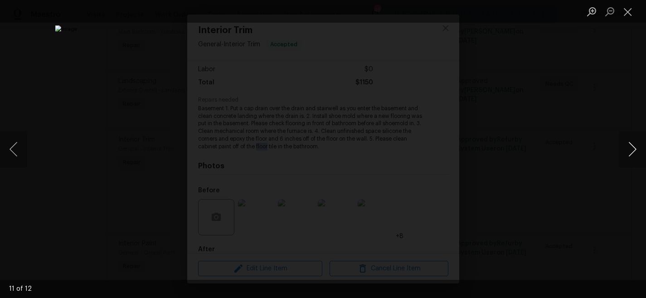
click at [634, 149] on button "Next image" at bounding box center [632, 149] width 27 height 36
click at [630, 11] on button "Close lightbox" at bounding box center [628, 12] width 18 height 16
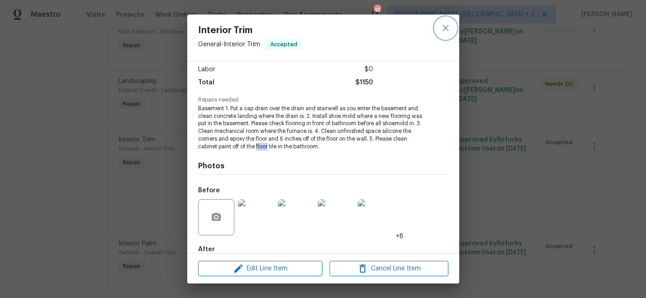
click at [447, 34] on button "close" at bounding box center [446, 28] width 22 height 22
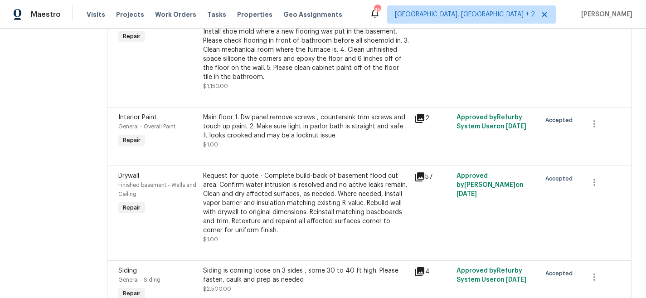
scroll to position [373, 0]
click at [279, 198] on div "Request for quote - Complete build-back of basement flood cut area. Confirm wat…" at bounding box center [306, 203] width 206 height 63
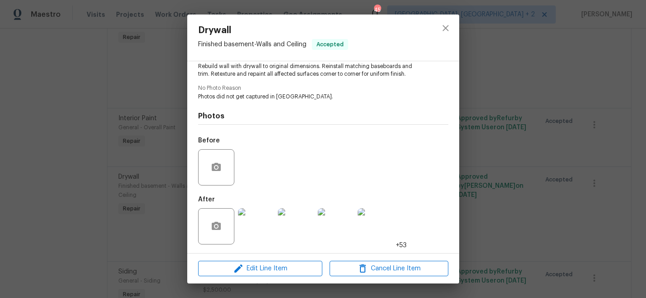
scroll to position [127, 0]
click at [258, 230] on img at bounding box center [256, 227] width 36 height 36
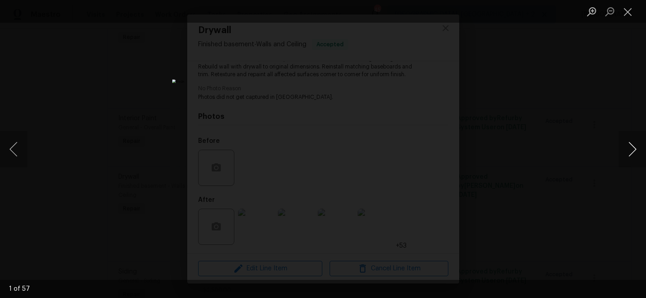
click at [633, 146] on button "Next image" at bounding box center [632, 149] width 27 height 36
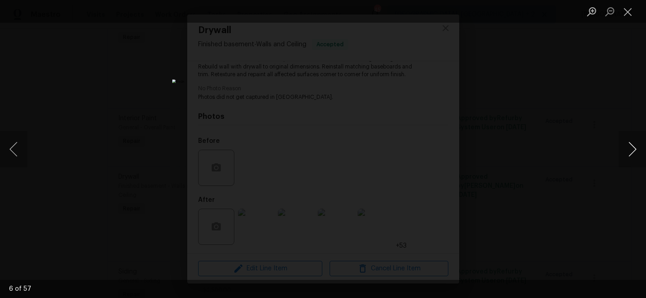
click at [633, 146] on button "Next image" at bounding box center [632, 149] width 27 height 36
click at [629, 11] on button "Close lightbox" at bounding box center [628, 12] width 18 height 16
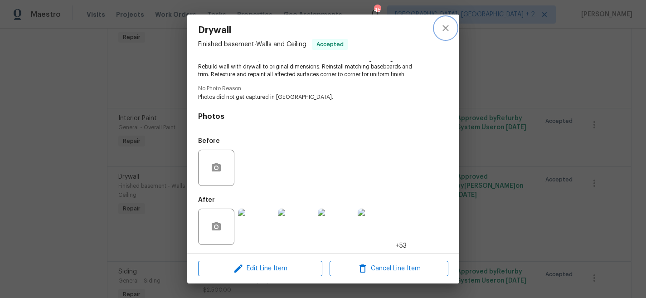
click at [446, 31] on icon "close" at bounding box center [445, 28] width 11 height 11
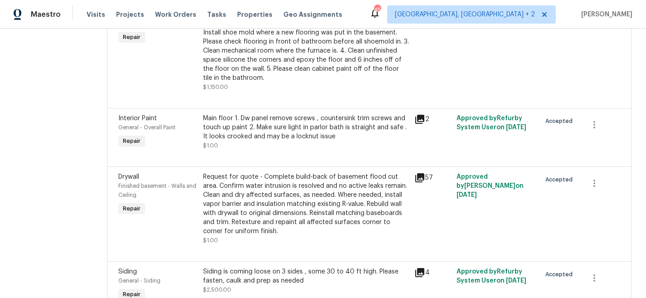
click at [422, 7] on div "Maestro Visits Projects Work Orders Tasks Properties Geo Assignments 45 Charles…" at bounding box center [323, 14] width 646 height 29
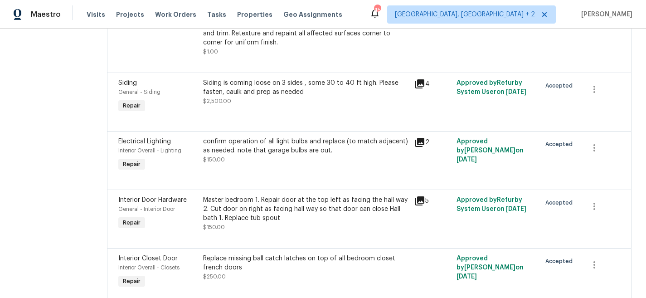
scroll to position [561, 0]
click at [341, 185] on div at bounding box center [369, 179] width 502 height 11
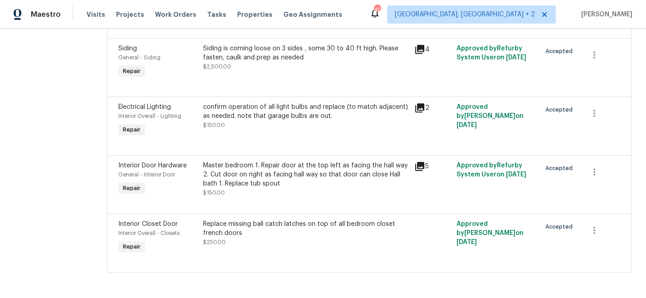
scroll to position [598, 0]
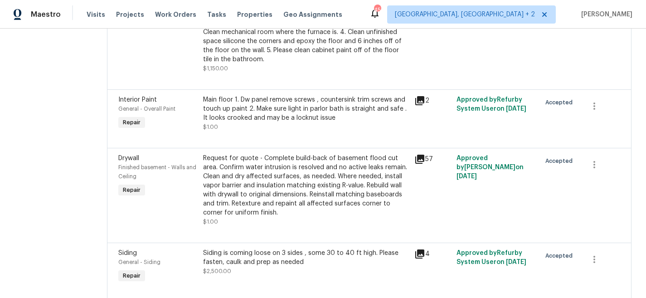
scroll to position [389, 0]
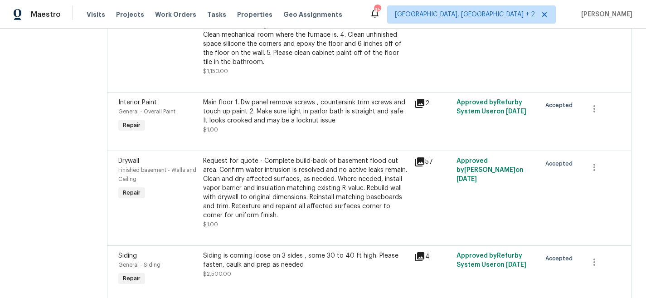
click at [46, 74] on section "All work orders 276 Ariel Dr NE Leesburg, VA 20176 Home details Vendor Info TSP…" at bounding box center [50, 72] width 71 height 836
click at [387, 5] on div "Maestro Visits Projects Work Orders Tasks Properties Geo Assignments 45 Charles…" at bounding box center [323, 14] width 646 height 29
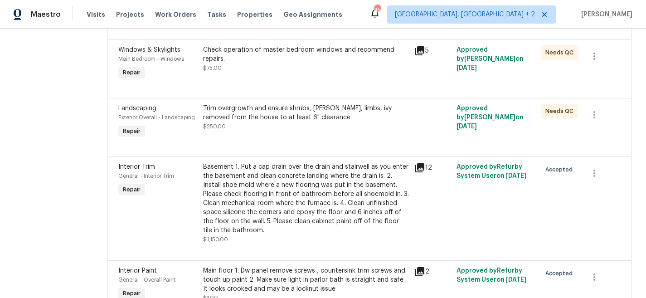
scroll to position [222, 0]
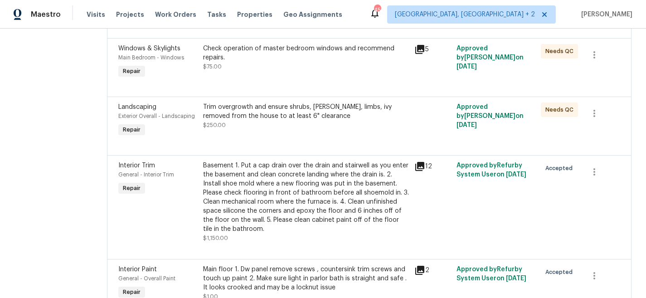
click at [18, 171] on section "All work orders 276 Ariel Dr NE Leesburg, VA 20176 Home details Vendor Info TSP…" at bounding box center [50, 239] width 71 height 836
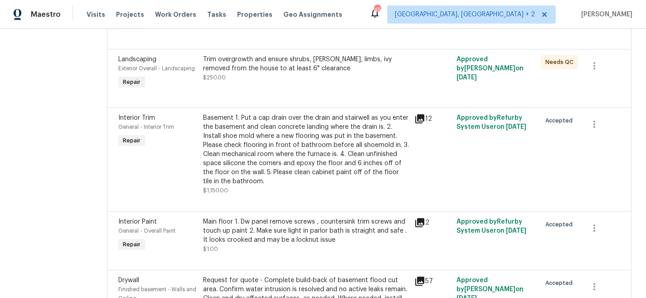
scroll to position [270, 0]
click at [232, 138] on div "Basement 1. Put a cap drain over the drain and stairwell as you enter the basem…" at bounding box center [306, 149] width 206 height 73
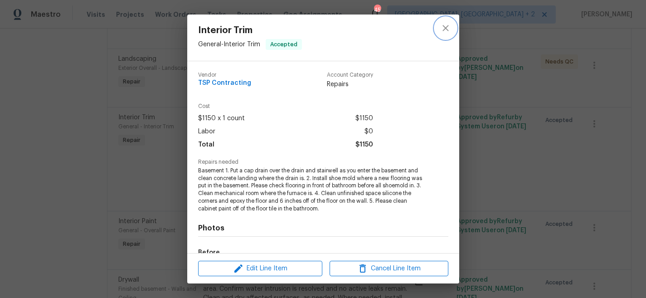
click at [442, 29] on icon "close" at bounding box center [445, 28] width 11 height 11
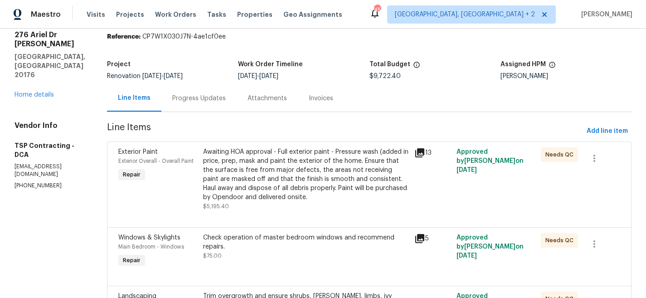
scroll to position [0, 0]
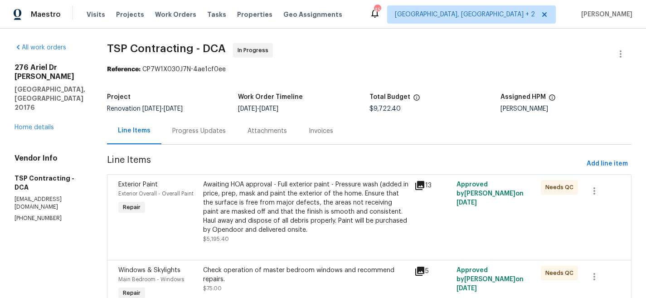
click at [185, 123] on div "Progress Updates" at bounding box center [198, 130] width 75 height 27
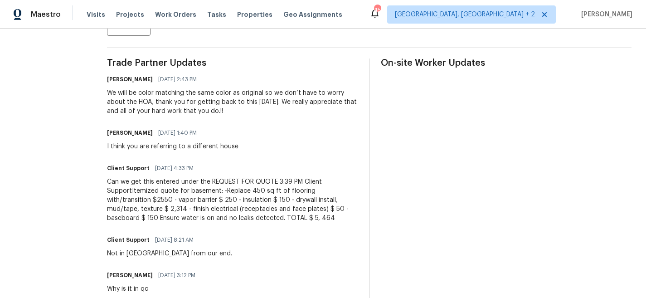
scroll to position [192, 0]
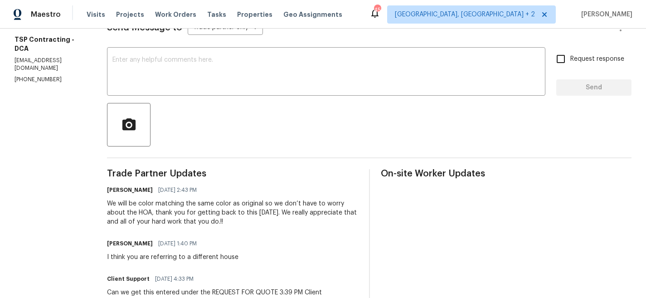
scroll to position [138, 0]
click at [215, 108] on div at bounding box center [369, 126] width 525 height 44
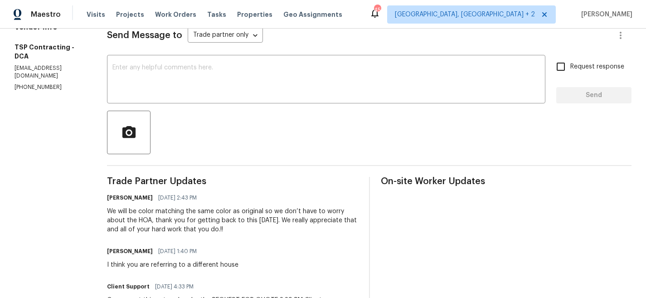
scroll to position [0, 0]
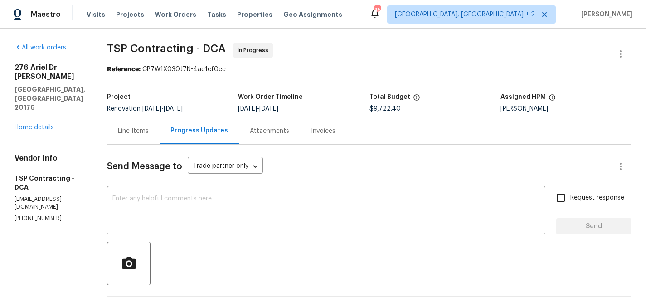
click at [123, 136] on div "Line Items" at bounding box center [133, 130] width 53 height 27
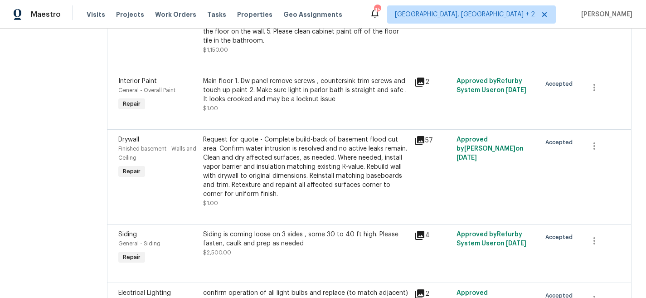
scroll to position [410, 0]
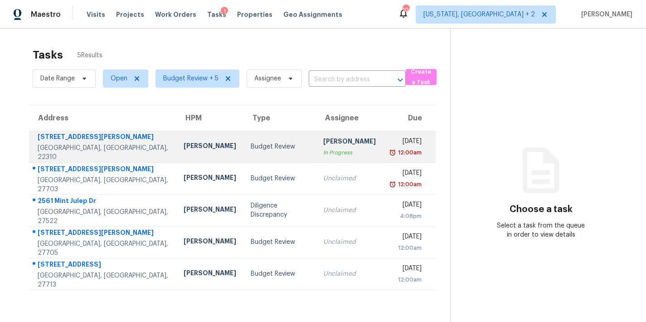
click at [184, 147] on div "[PERSON_NAME]" at bounding box center [210, 146] width 53 height 11
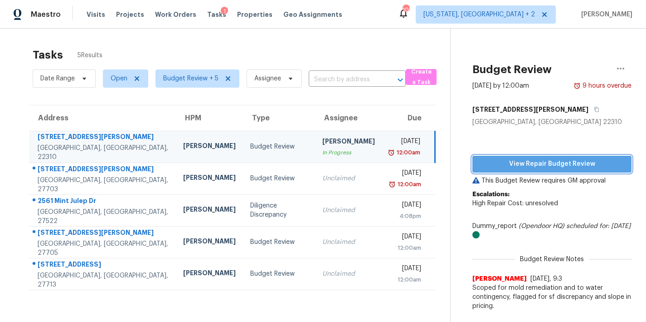
click at [569, 167] on span "View Repair Budget Review" at bounding box center [552, 163] width 145 height 11
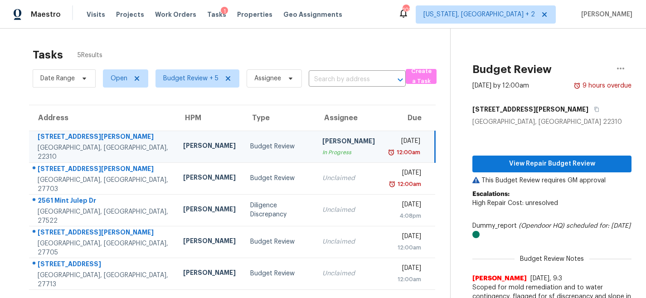
click at [366, 12] on div "Maestro Visits Projects Work Orders Tasks 1 Properties Geo Assignments 102 Wash…" at bounding box center [323, 14] width 646 height 29
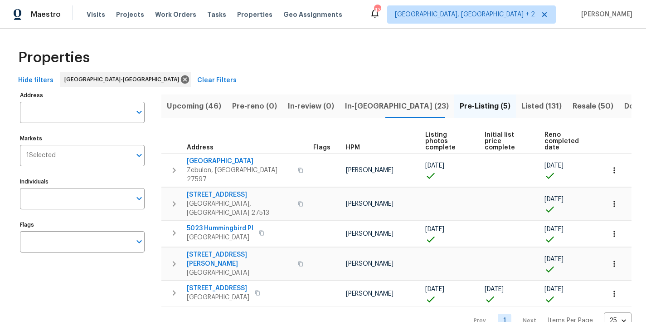
click at [370, 106] on span "In-reno (23)" at bounding box center [397, 106] width 104 height 13
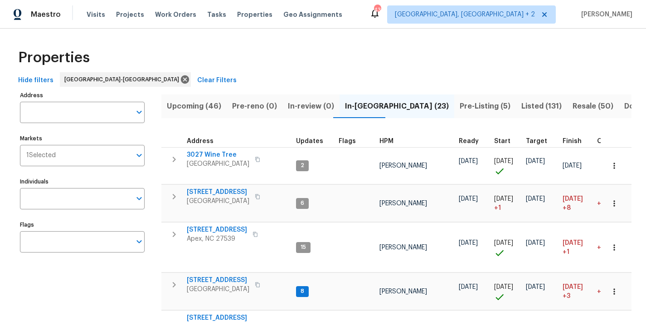
click at [389, 141] on span "HPM" at bounding box center [387, 141] width 14 height 6
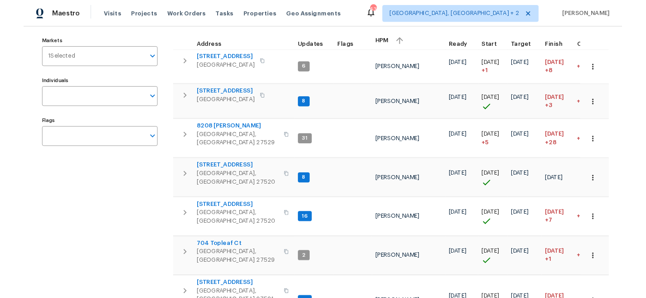
scroll to position [28, 0]
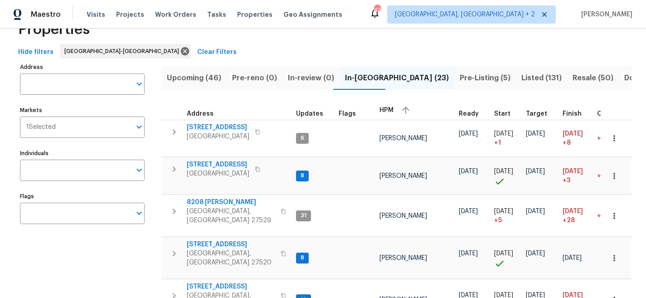
click at [382, 10] on div "Maestro Visits Projects Work Orders Tasks Properties Geo Assignments 43 Charles…" at bounding box center [323, 14] width 646 height 29
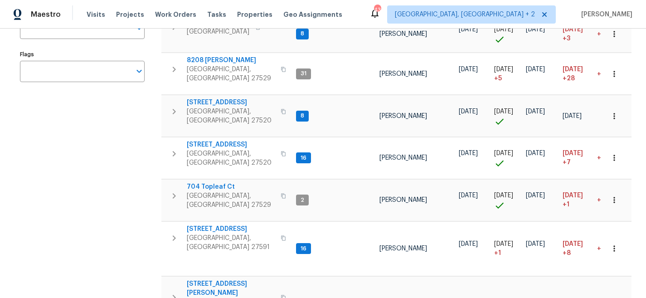
scroll to position [192, 0]
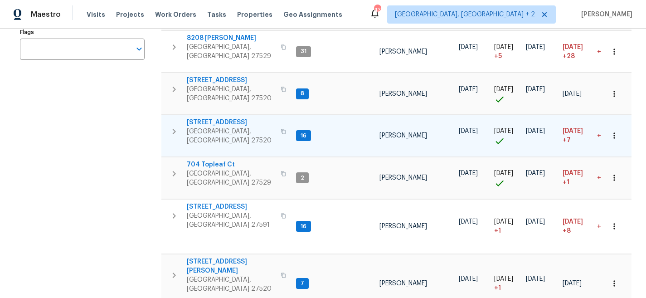
click at [175, 126] on icon "button" at bounding box center [174, 131] width 11 height 11
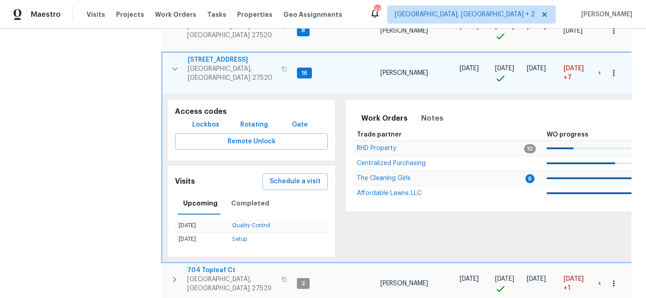
scroll to position [256, 0]
click at [369, 145] on span "RHD Property" at bounding box center [376, 148] width 39 height 6
click at [170, 63] on icon "button" at bounding box center [175, 68] width 11 height 11
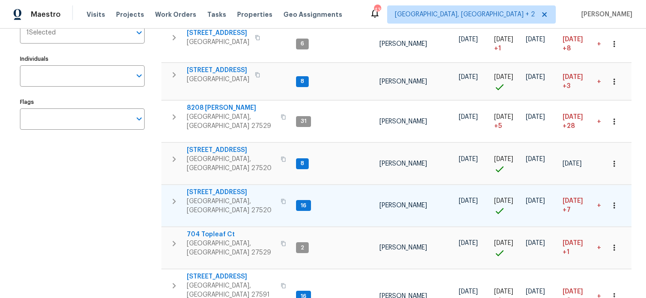
scroll to position [44, 0]
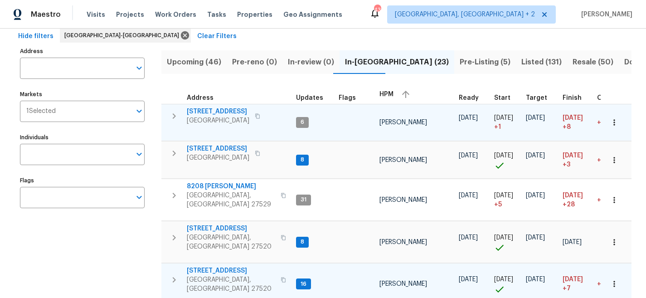
click at [180, 114] on button "button" at bounding box center [174, 116] width 18 height 18
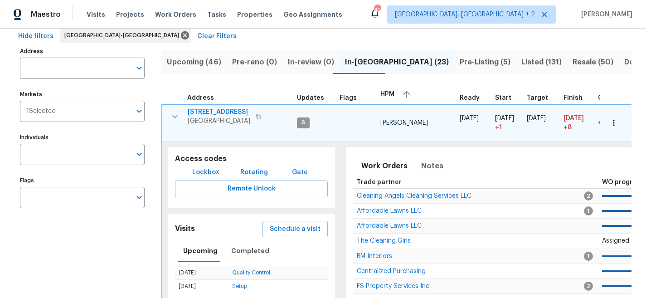
scroll to position [124, 0]
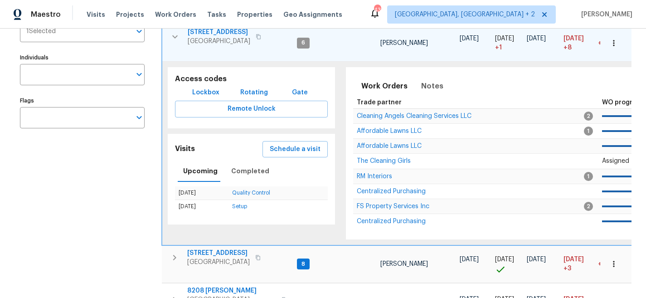
click at [395, 239] on div "Work Orders Notes Not seen today Mark Seen Trade partner WO progress Budget Sta…" at bounding box center [608, 153] width 524 height 172
click at [386, 203] on span "FS Property Services Inc" at bounding box center [393, 206] width 73 height 6
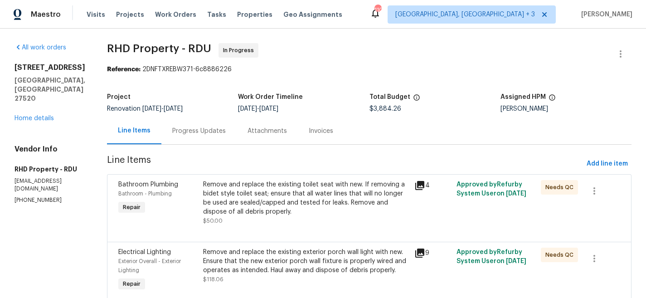
click at [193, 131] on div "Progress Updates" at bounding box center [199, 131] width 54 height 9
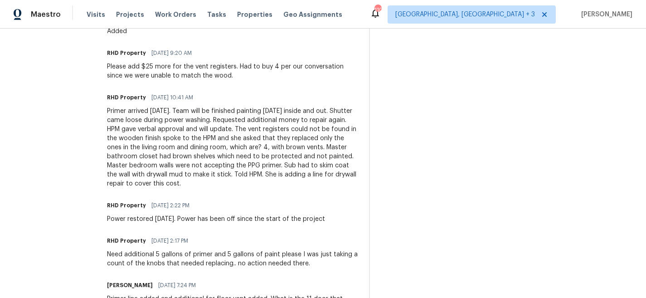
scroll to position [379, 0]
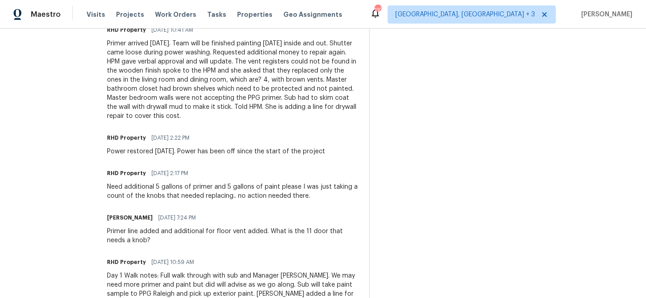
click at [173, 136] on span "08/14/2025 2:22 PM" at bounding box center [170, 137] width 38 height 9
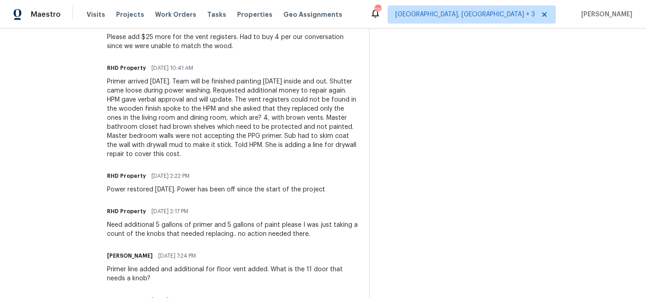
scroll to position [302, 0]
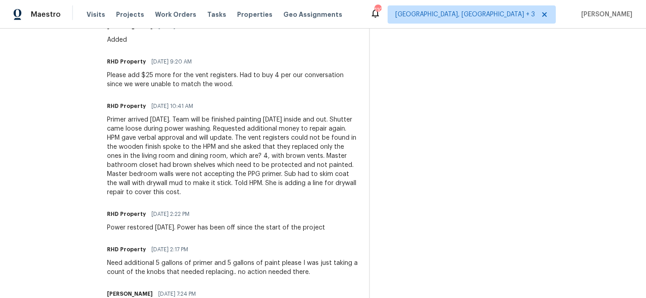
click at [171, 212] on span "08/14/2025 2:22 PM" at bounding box center [170, 214] width 38 height 9
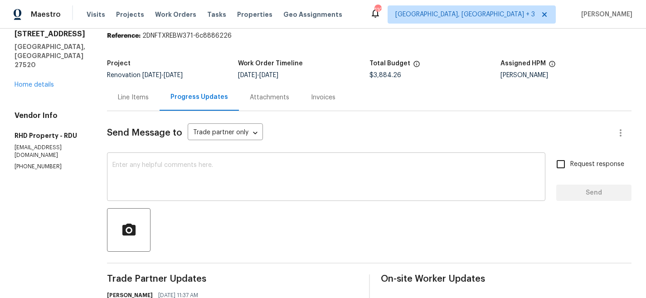
scroll to position [0, 0]
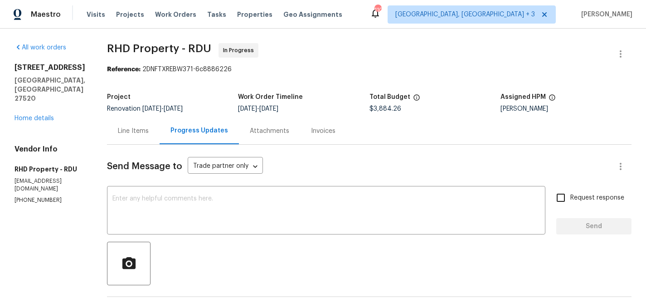
click at [149, 132] on div "Line Items" at bounding box center [133, 131] width 31 height 9
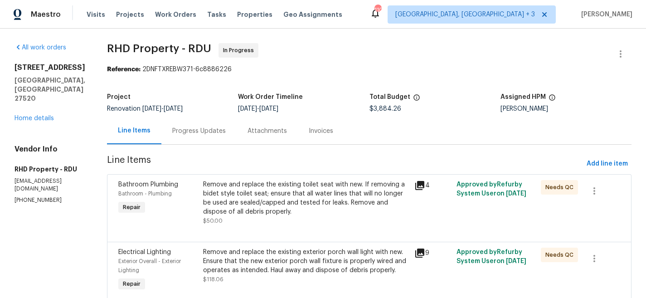
click at [376, 10] on div "Maestro Visits Projects Work Orders Tasks Properties Geo Assignments [STREET_AD…" at bounding box center [323, 14] width 646 height 29
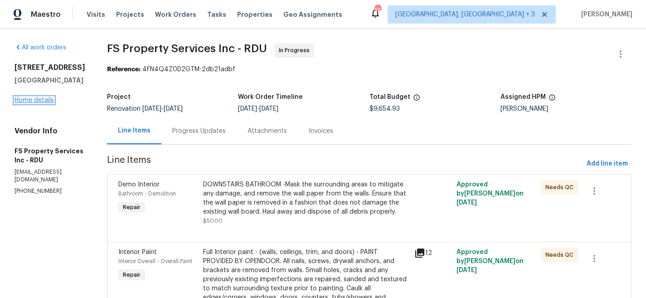
click at [40, 102] on link "Home details" at bounding box center [34, 100] width 39 height 6
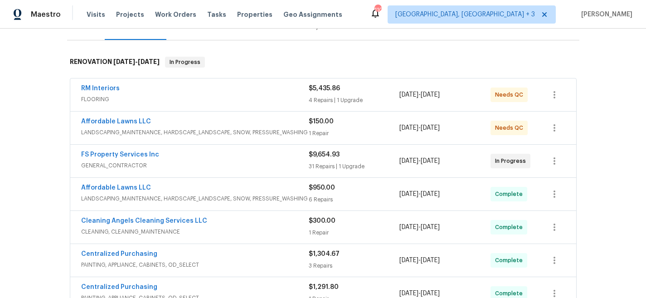
scroll to position [60, 0]
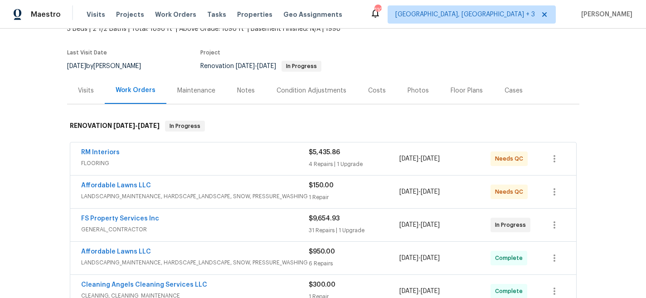
click at [114, 215] on span "FS Property Services Inc" at bounding box center [120, 218] width 78 height 9
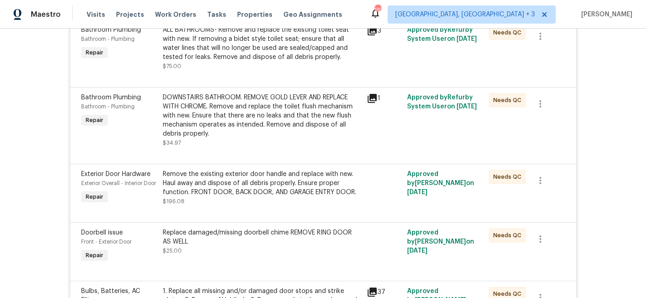
scroll to position [172, 0]
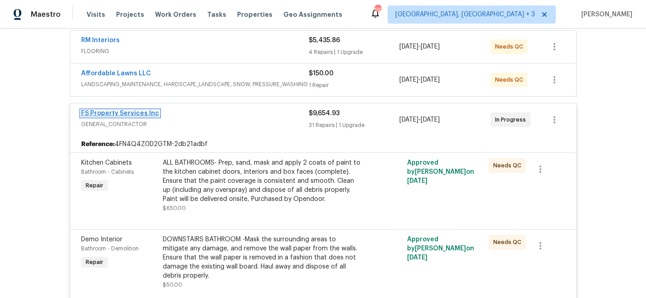
click at [106, 112] on link "FS Property Services Inc" at bounding box center [120, 113] width 78 height 6
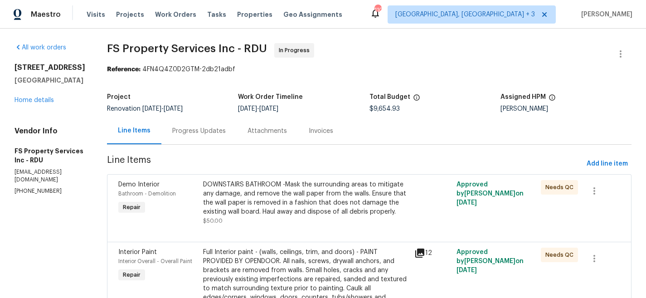
click at [200, 130] on div "Progress Updates" at bounding box center [199, 131] width 54 height 9
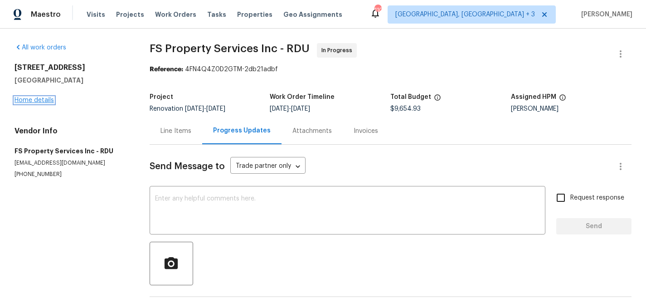
click at [46, 102] on link "Home details" at bounding box center [34, 100] width 39 height 6
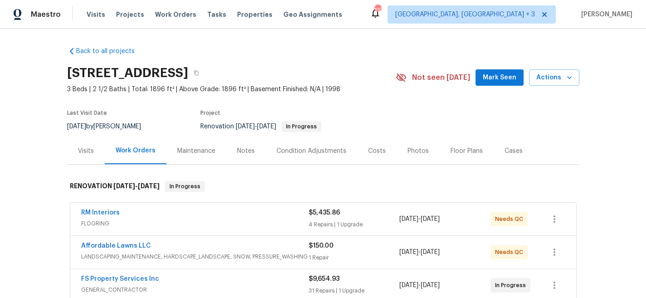
click at [377, 15] on div "Maestro Visits Projects Work Orders Tasks Properties Geo Assignments [STREET_AD…" at bounding box center [323, 14] width 646 height 29
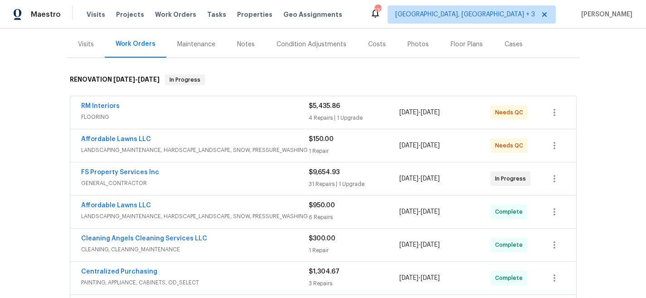
scroll to position [127, 0]
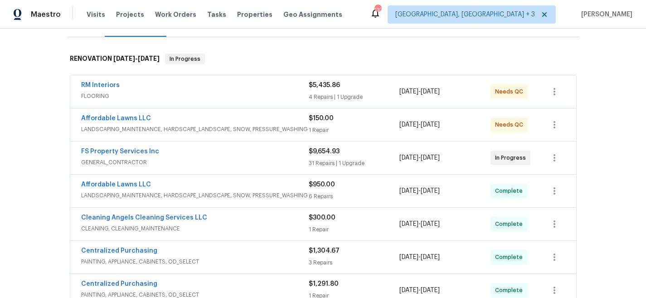
click at [348, 18] on div "Maestro Visits Projects Work Orders Tasks Properties Geo Assignments [STREET_AD…" at bounding box center [323, 14] width 646 height 29
click at [119, 151] on link "FS Property Services Inc" at bounding box center [120, 151] width 78 height 6
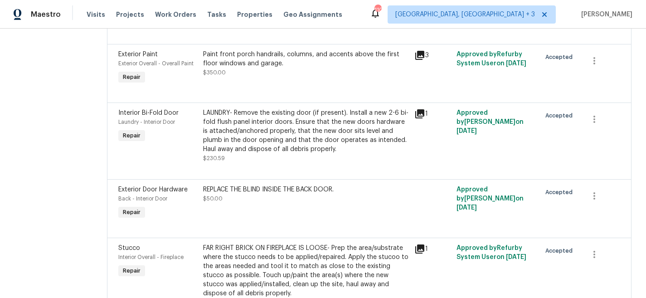
scroll to position [1781, 0]
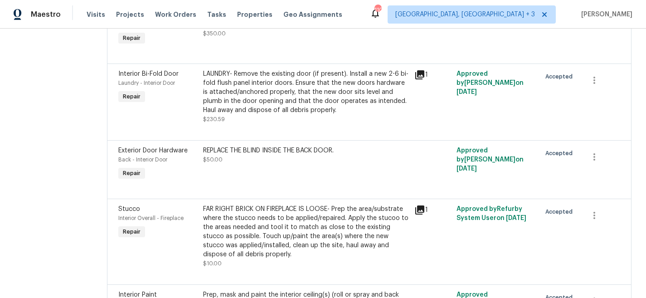
click at [312, 115] on div "LAUNDRY- Remove the existing door (if present). Install a new 2-6 bi-fold flush…" at bounding box center [306, 91] width 206 height 45
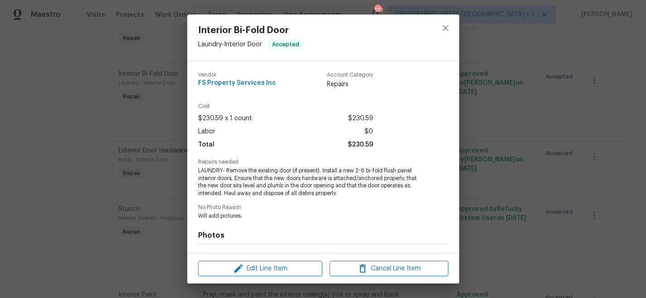
scroll to position [119, 0]
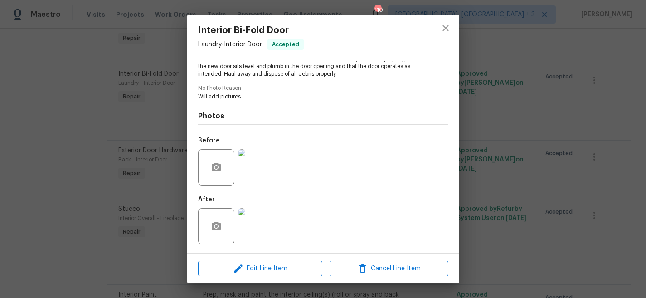
click at [258, 165] on img at bounding box center [256, 167] width 36 height 36
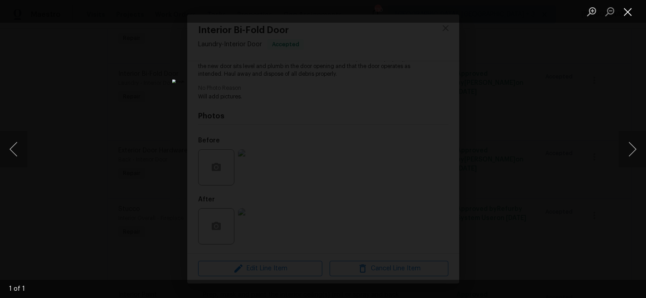
click at [629, 13] on button "Close lightbox" at bounding box center [628, 12] width 18 height 16
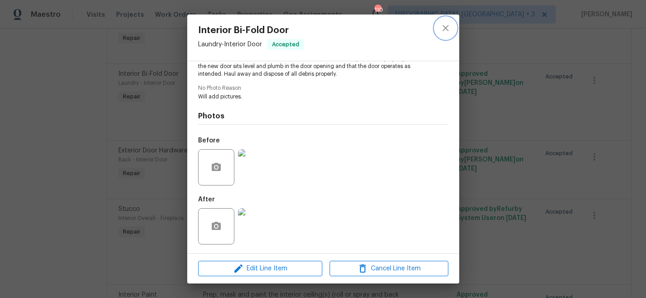
click at [445, 28] on icon "close" at bounding box center [446, 28] width 6 height 6
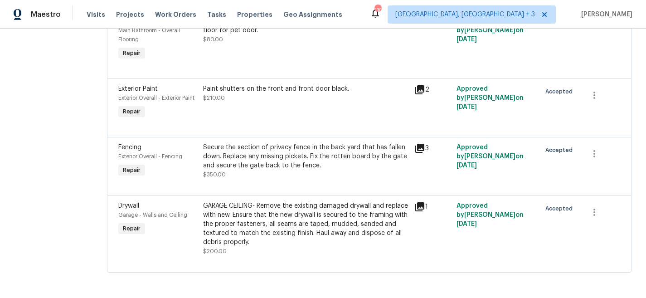
scroll to position [2332, 0]
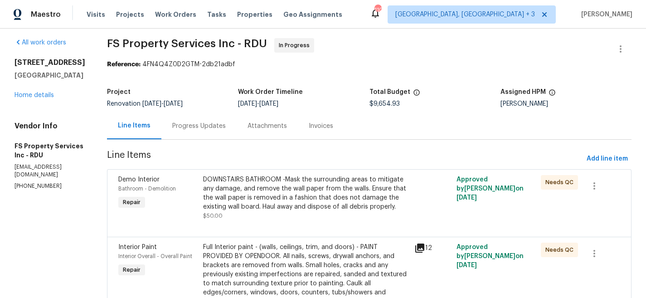
scroll to position [0, 0]
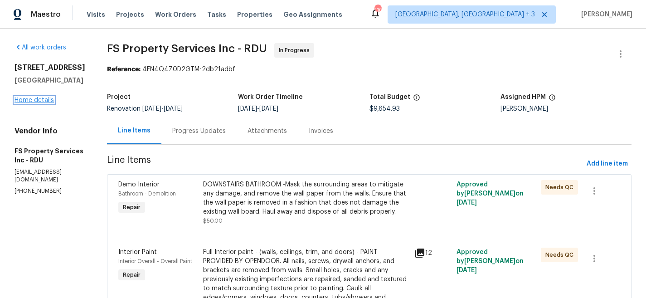
click at [35, 99] on link "Home details" at bounding box center [34, 100] width 39 height 6
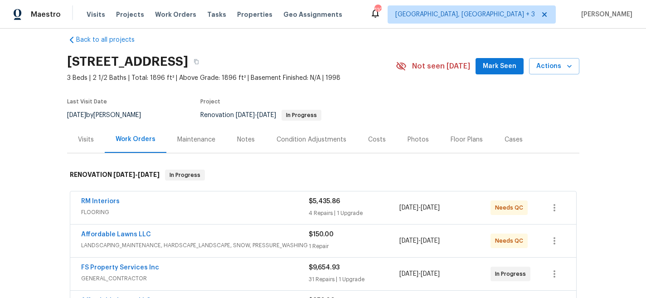
scroll to position [17, 0]
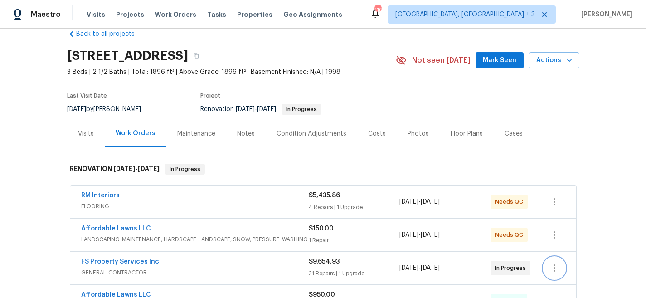
click at [549, 269] on icon "button" at bounding box center [554, 268] width 11 height 11
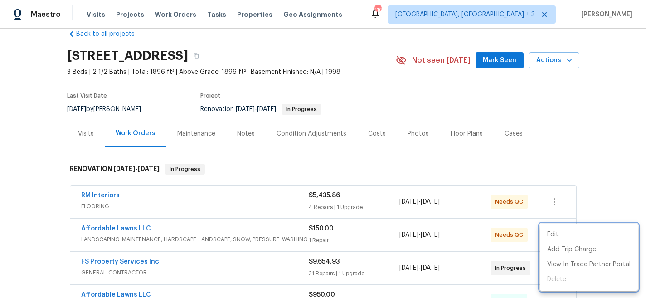
click at [606, 180] on div at bounding box center [323, 149] width 646 height 298
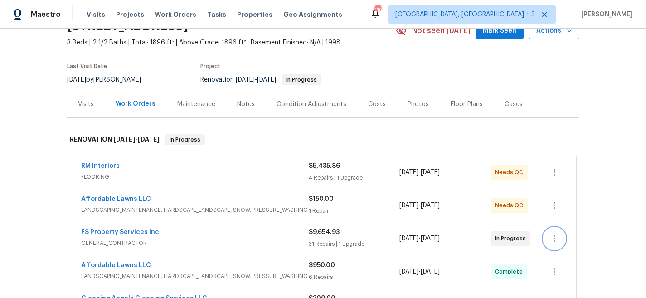
scroll to position [14, 0]
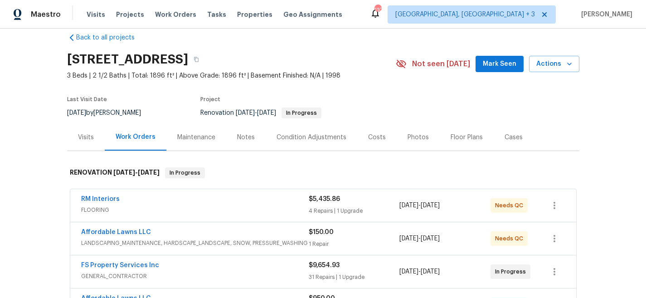
click at [601, 220] on div "Back to all projects [STREET_ADDRESS] 3 Beds | 2 1/2 Baths | Total: 1896 ft² | …" at bounding box center [323, 163] width 646 height 269
